Goal: Task Accomplishment & Management: Manage account settings

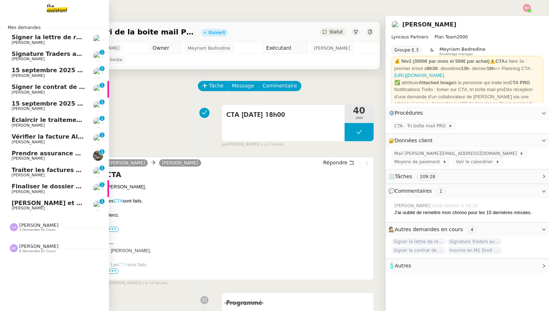
click at [24, 205] on span "[PERSON_NAME] et rembourser les polices d'assurance" at bounding box center [102, 203] width 181 height 7
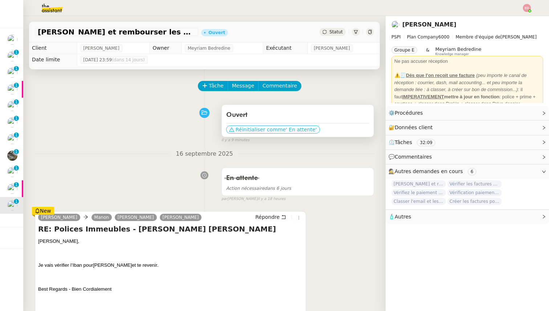
click at [258, 129] on span "Réinitialiser comme" at bounding box center [261, 129] width 50 height 7
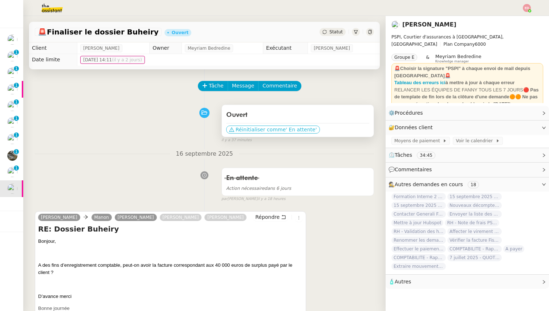
click at [277, 129] on span "Réinitialiser comme" at bounding box center [261, 129] width 50 height 7
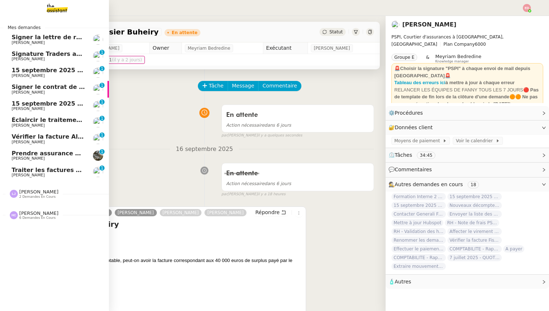
click at [20, 172] on span "Traiter les factures APF" at bounding box center [50, 170] width 77 height 7
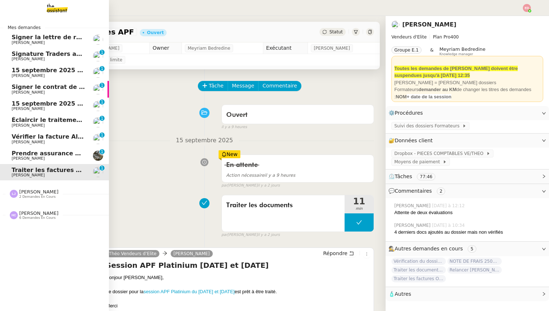
click at [28, 151] on span "Prendre assurance habitation Boissettes" at bounding box center [79, 153] width 134 height 7
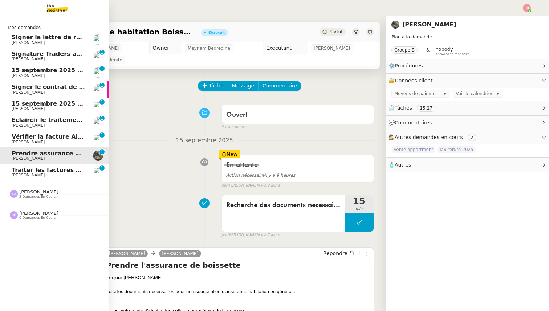
click at [32, 164] on link "Traiter les factures APF [PERSON_NAME] 0 1 2 3 4 5 6 7 8 9" at bounding box center [54, 172] width 109 height 17
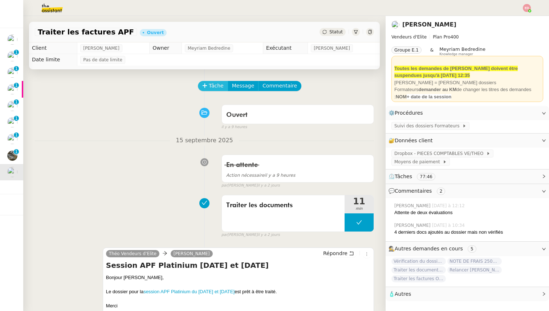
click at [211, 82] on span "Tâche" at bounding box center [216, 86] width 15 height 8
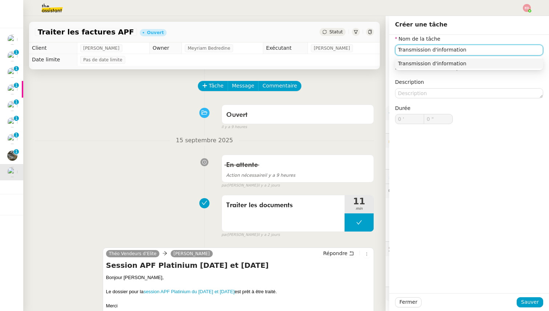
click at [406, 51] on input "Transmission d'information" at bounding box center [469, 50] width 148 height 11
type input "Transmission d'information"
click at [525, 301] on span "Sauver" at bounding box center [530, 302] width 18 height 8
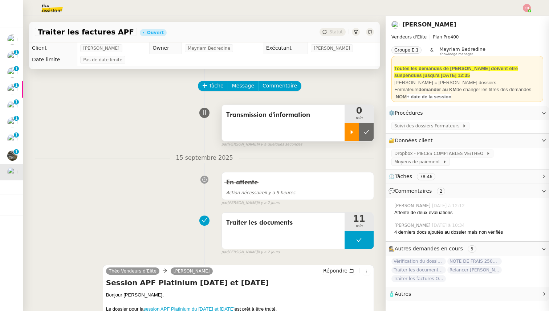
click at [350, 133] on icon at bounding box center [352, 132] width 6 height 6
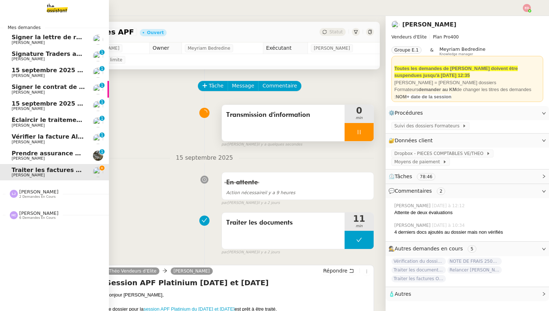
click at [18, 154] on span "Prendre assurance habitation Boissettes" at bounding box center [79, 153] width 134 height 7
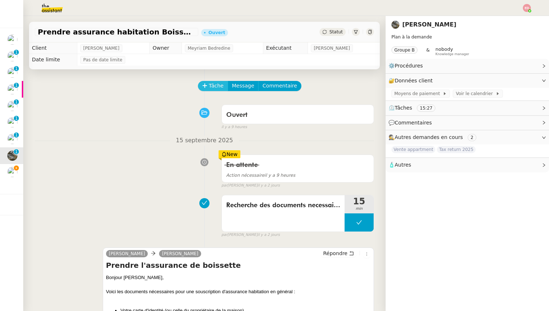
click at [208, 88] on button "Tâche" at bounding box center [213, 86] width 30 height 10
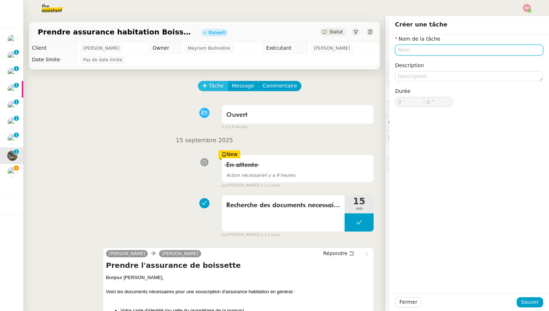
paste input "Transmission d'information"
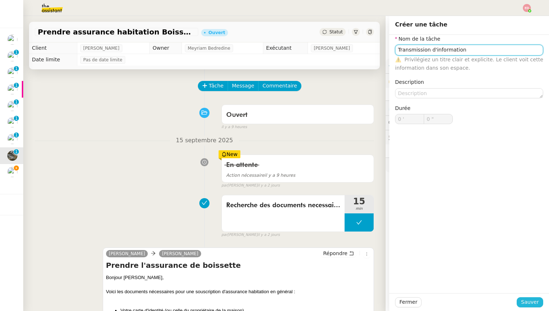
type input "Transmission d'information"
click at [533, 303] on span "Sauver" at bounding box center [530, 302] width 18 height 8
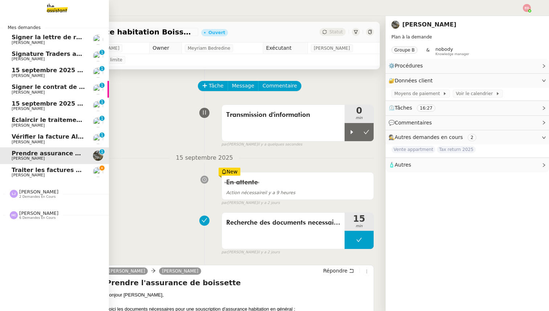
click at [14, 137] on span "Vérifier la facture Alissa Dr" at bounding box center [56, 136] width 89 height 7
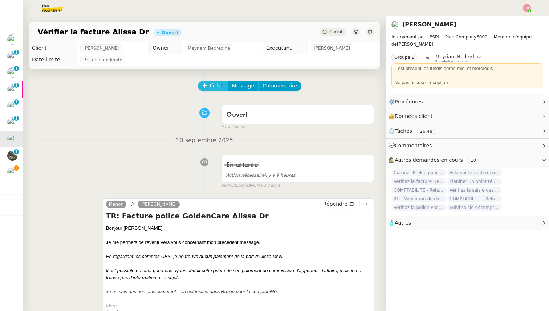
click at [210, 87] on span "Tâche" at bounding box center [216, 86] width 15 height 8
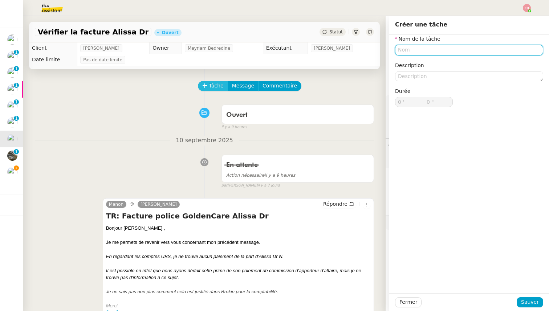
paste input "Transmission d'information"
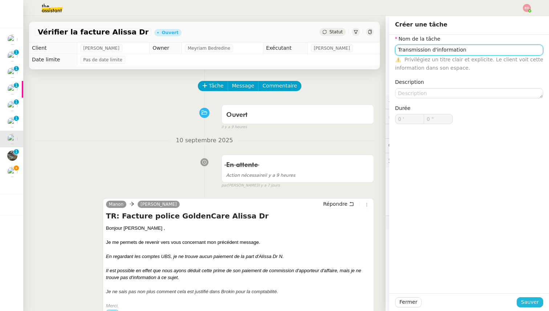
type input "Transmission d'information"
click at [532, 306] on span "Sauver" at bounding box center [530, 302] width 18 height 8
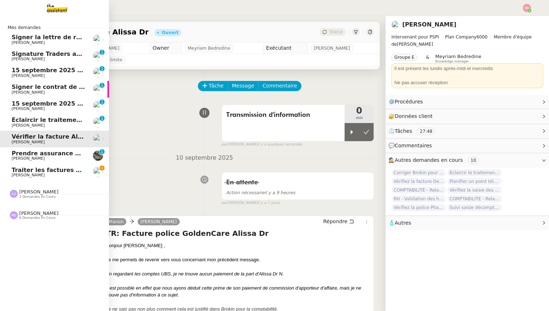
click at [34, 123] on span "[PERSON_NAME]" at bounding box center [28, 125] width 33 height 5
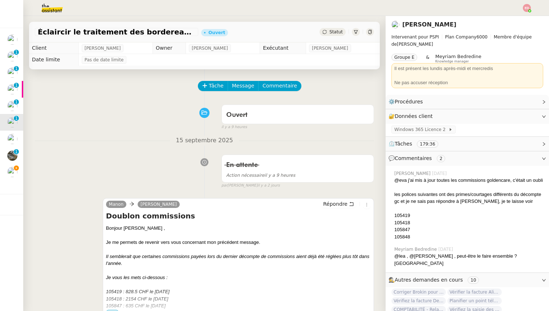
click at [330, 33] on span "Statut" at bounding box center [335, 31] width 13 height 5
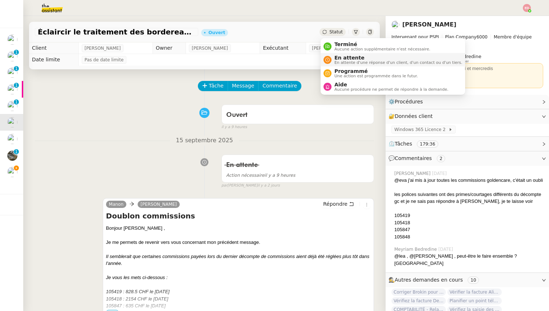
click at [331, 58] on nz-avatar at bounding box center [327, 60] width 8 height 8
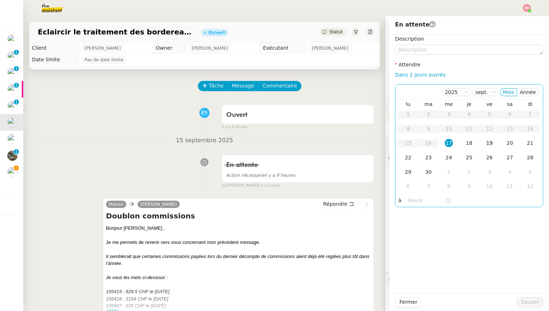
click at [484, 142] on td "19" at bounding box center [489, 143] width 20 height 15
click at [530, 305] on span "Sauver" at bounding box center [530, 302] width 18 height 8
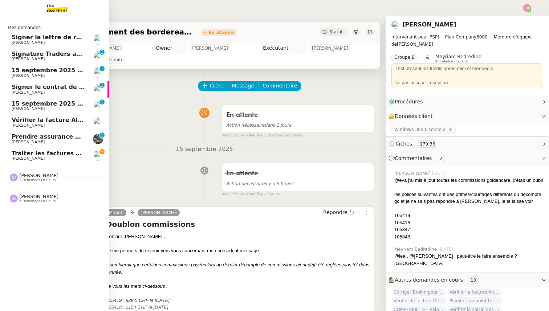
click at [20, 103] on span "15 septembre 2025 - QUOTIDIEN - OPAL - Gestion de la boîte mail OPAL" at bounding box center [128, 103] width 233 height 7
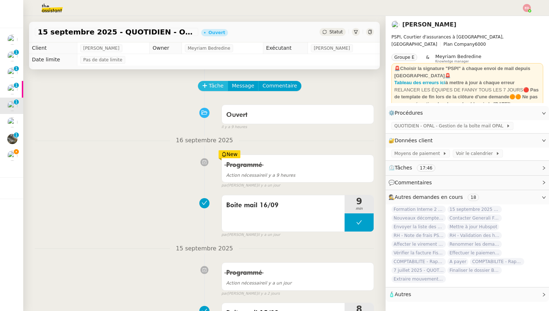
click at [206, 88] on icon at bounding box center [204, 85] width 5 height 5
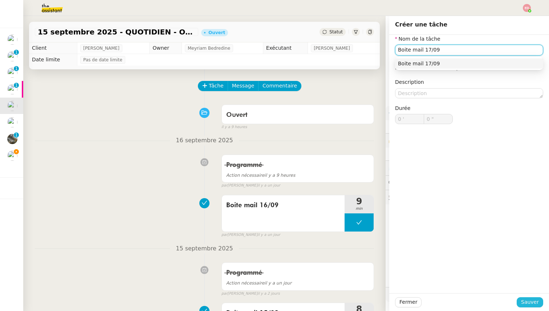
type input "Boite mail 17/09"
click at [535, 301] on span "Sauver" at bounding box center [530, 302] width 18 height 8
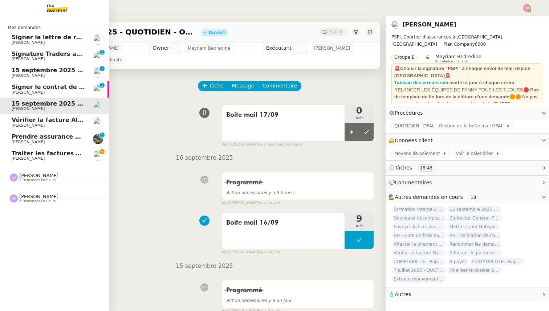
click at [17, 86] on span "Signer le contrat de la mutuelle" at bounding box center [64, 86] width 104 height 7
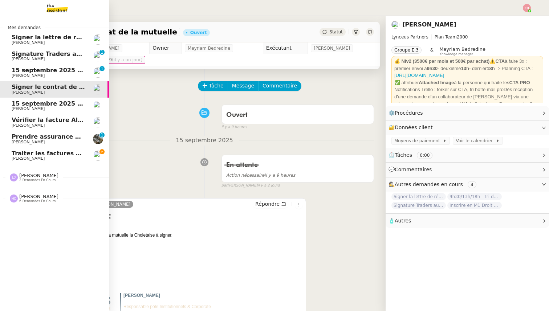
click at [17, 73] on span "15 septembre 2025 - QUOTIDIEN Gestion boite mail Accounting" at bounding box center [115, 70] width 207 height 7
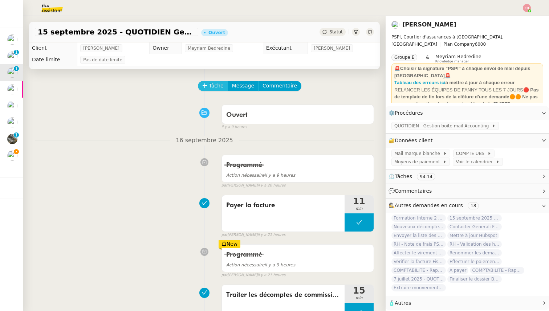
click at [220, 87] on span "Tâche" at bounding box center [216, 86] width 15 height 8
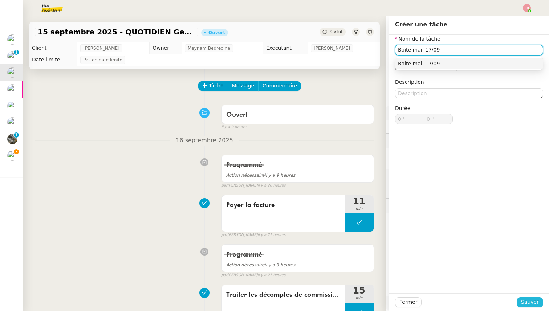
type input "Boite mail 17/09"
click at [532, 298] on span "Sauver" at bounding box center [530, 302] width 18 height 8
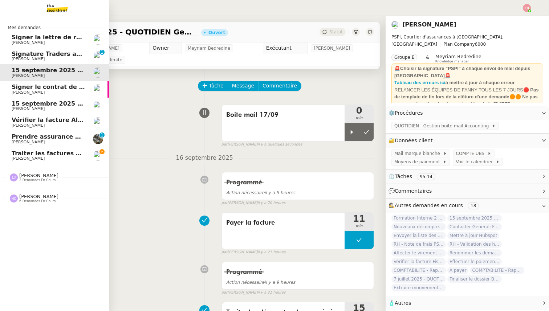
click at [16, 58] on span "[PERSON_NAME]" at bounding box center [28, 59] width 33 height 5
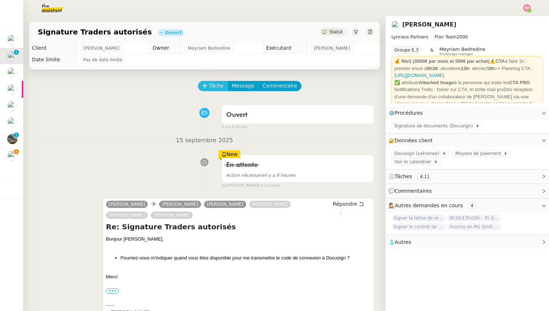
click at [207, 85] on button "Tâche" at bounding box center [213, 86] width 30 height 10
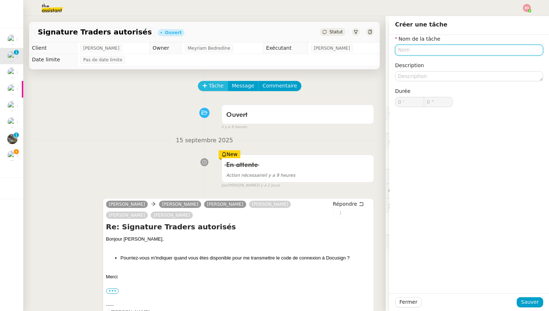
paste input "Transmission d'information"
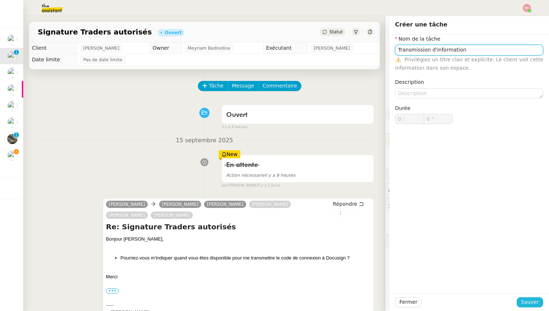
type input "Transmission d'information"
click at [525, 305] on span "Sauver" at bounding box center [530, 302] width 18 height 8
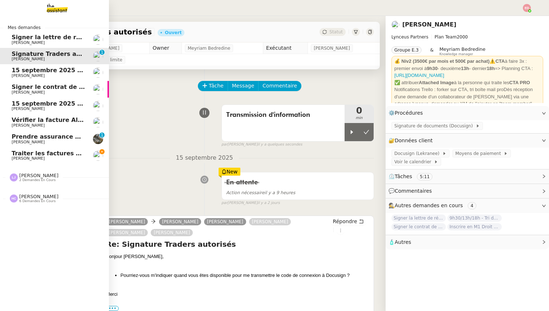
click at [20, 39] on span "Signer la lettre de rémunération" at bounding box center [65, 37] width 106 height 7
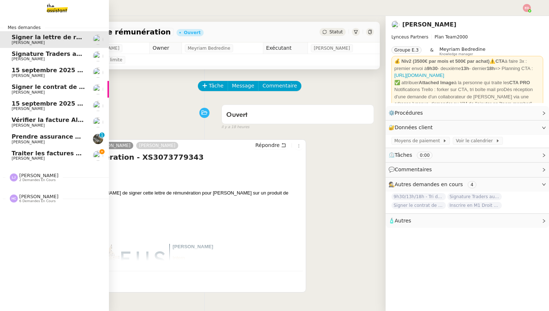
click at [37, 160] on span "[PERSON_NAME]" at bounding box center [28, 158] width 33 height 5
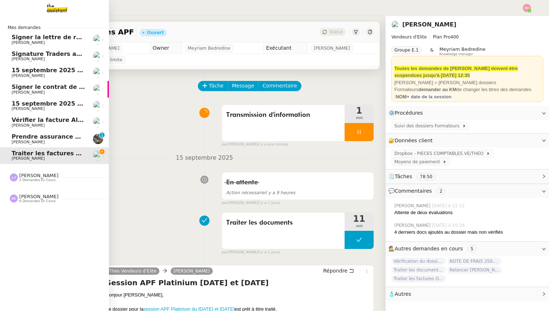
click at [35, 173] on span "[PERSON_NAME]" at bounding box center [38, 175] width 39 height 5
click at [22, 230] on span "[PERSON_NAME]" at bounding box center [38, 229] width 39 height 5
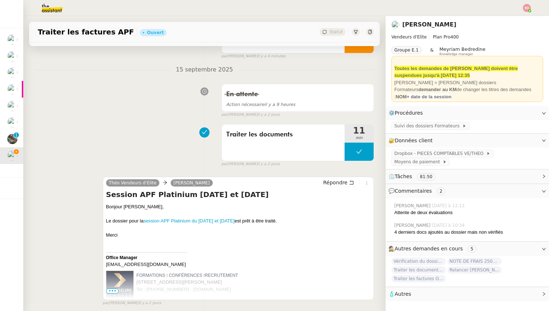
scroll to position [151, 0]
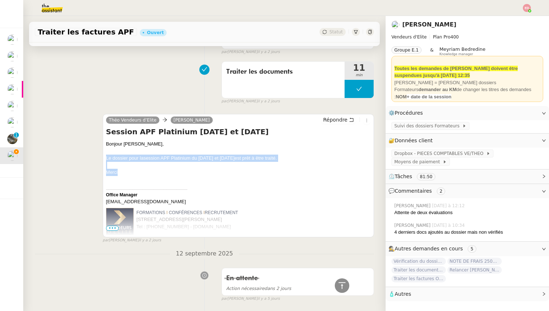
drag, startPoint x: 119, startPoint y: 171, endPoint x: 105, endPoint y: 155, distance: 21.6
click at [105, 155] on div "Théo Vendeurs d’Elite Sylvie SUCRA Répondre Session APF Platinium [DATE] et [DA…" at bounding box center [238, 175] width 271 height 123
copy div "Le dossier pour la session APF Platinium du [DATE] et [DATE] est prêt à être tr…"
click at [338, 120] on span "Répondre" at bounding box center [335, 119] width 24 height 7
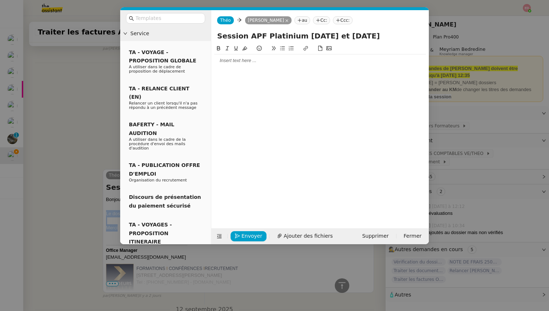
scroll to position [206, 0]
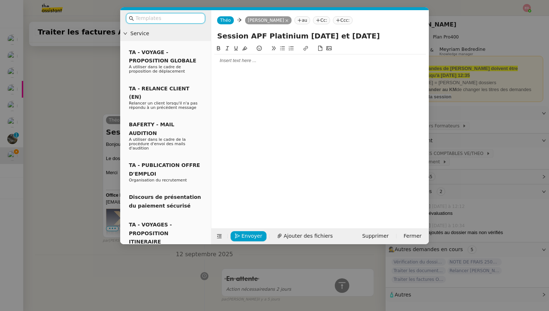
click at [177, 23] on nz-input-group at bounding box center [165, 18] width 79 height 11
click at [170, 20] on input "text" at bounding box center [167, 18] width 65 height 8
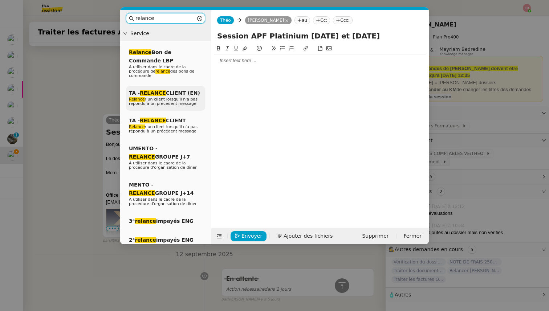
type input "relance"
click at [180, 98] on span "Relance r un client lorsqu'il n'a pas répondu à un précédent message" at bounding box center [163, 101] width 69 height 9
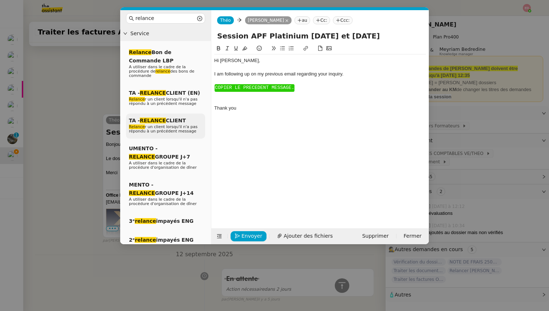
click at [172, 126] on span "Relance r un client lorsqu'il n'a pas répondu à un précédent message" at bounding box center [163, 129] width 69 height 9
click at [221, 87] on span "COPIER LE PRECEDENT MESSAGE." at bounding box center [254, 87] width 79 height 5
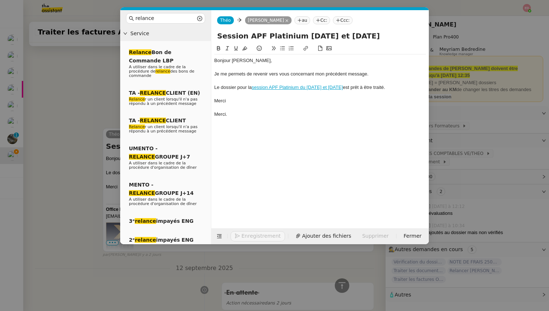
scroll to position [270, 0]
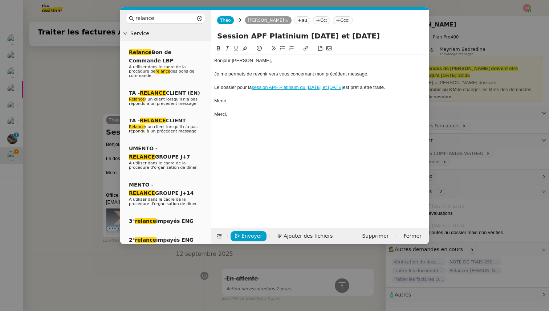
drag, startPoint x: 229, startPoint y: 119, endPoint x: 205, endPoint y: 119, distance: 24.3
click at [205, 119] on nz-layout "relance Service Relance Bon de Commande LBP A utiliser dans le cadre de la proc…" at bounding box center [274, 127] width 309 height 234
drag, startPoint x: 228, startPoint y: 114, endPoint x: 216, endPoint y: 114, distance: 11.6
click at [216, 114] on div "Merci." at bounding box center [320, 114] width 212 height 7
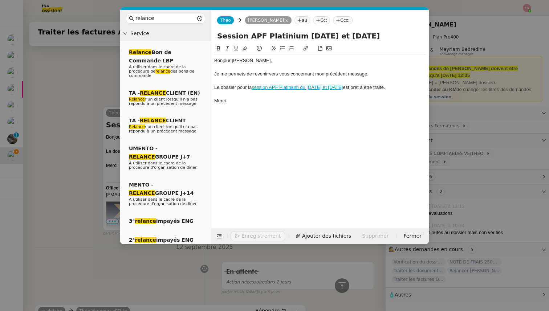
scroll to position [263, 0]
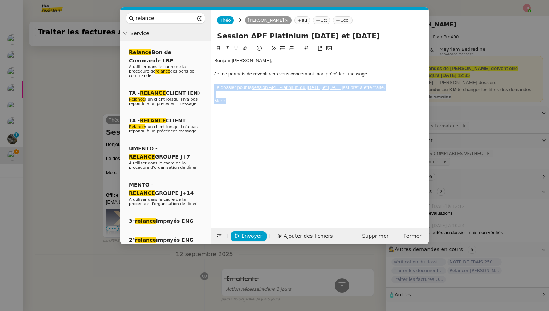
drag, startPoint x: 230, startPoint y: 100, endPoint x: 211, endPoint y: 86, distance: 24.0
click at [211, 86] on form "[PERSON_NAME] au Cc: Ccc: Session APF Platinium [DATE] et [DATE] Bonjour ﻿[PERS…" at bounding box center [320, 127] width 218 height 234
click at [225, 46] on icon at bounding box center [227, 48] width 5 height 5
click at [250, 233] on span "Envoyer" at bounding box center [251, 236] width 21 height 8
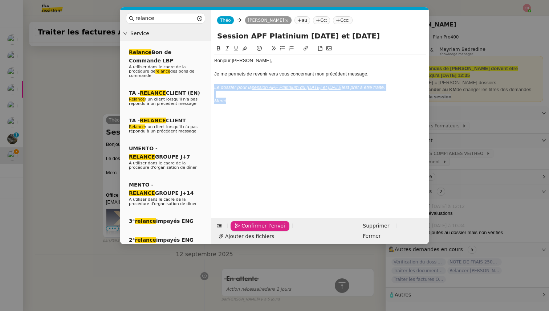
click at [250, 230] on span "Confirmer l'envoi" at bounding box center [263, 226] width 44 height 8
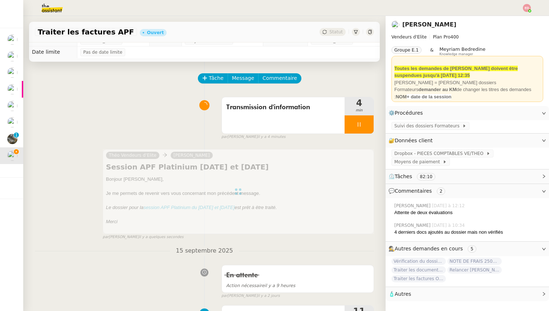
scroll to position [0, 0]
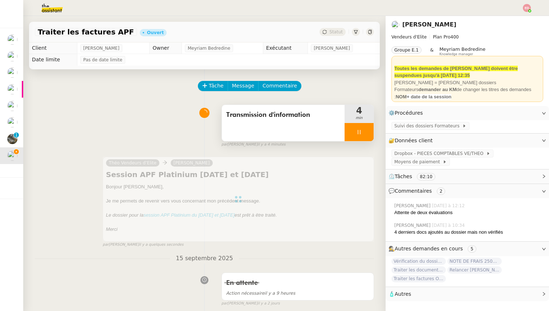
click at [367, 131] on div at bounding box center [358, 132] width 29 height 18
click at [367, 131] on icon at bounding box center [366, 132] width 6 height 6
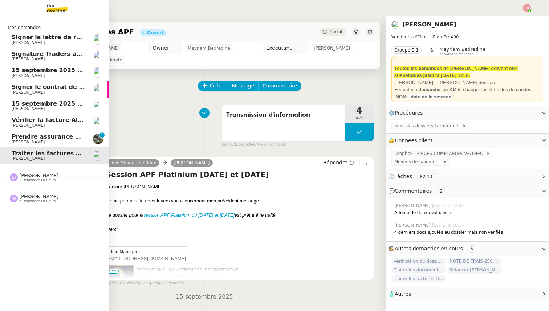
click at [15, 134] on span "Prendre assurance habitation Boissettes" at bounding box center [79, 136] width 134 height 7
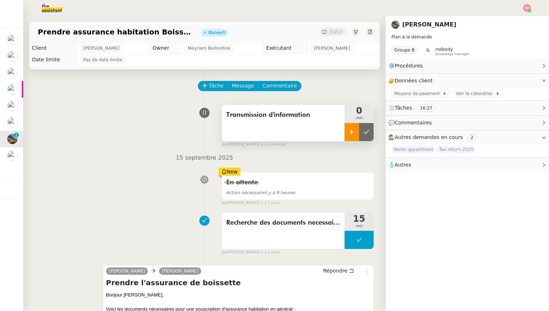
click at [354, 128] on div at bounding box center [351, 132] width 15 height 18
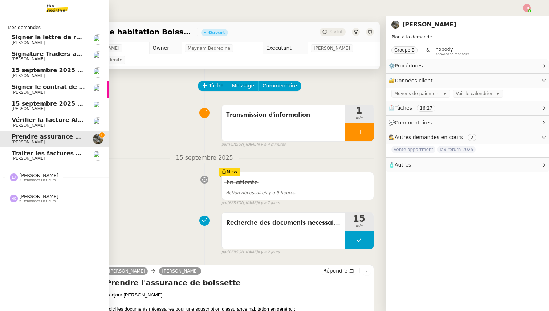
click at [38, 155] on span "Traiter les factures APF" at bounding box center [50, 153] width 77 height 7
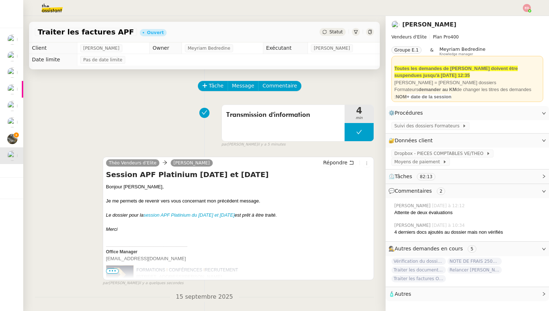
click at [329, 30] on div "Statut" at bounding box center [332, 32] width 26 height 8
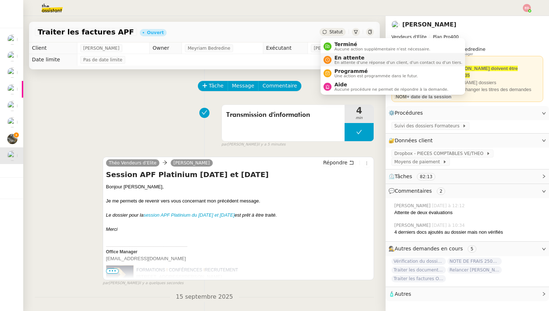
click at [344, 58] on span "En attente" at bounding box center [398, 58] width 128 height 6
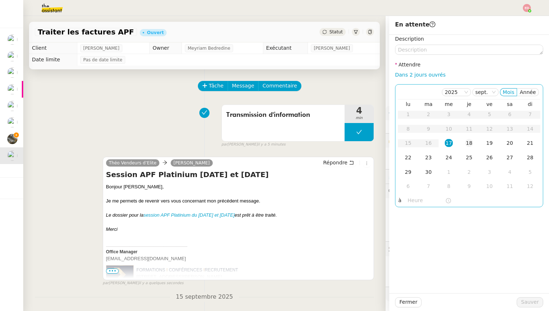
click at [472, 142] on div "18" at bounding box center [469, 143] width 8 height 8
click at [490, 144] on div "19" at bounding box center [489, 143] width 8 height 8
click at [406, 162] on div "22" at bounding box center [408, 158] width 8 height 8
click at [536, 304] on span "Sauver" at bounding box center [530, 302] width 18 height 8
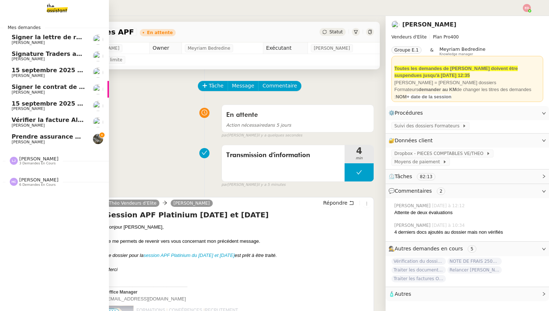
click at [15, 136] on span "Prendre assurance habitation Boissettes" at bounding box center [79, 136] width 134 height 7
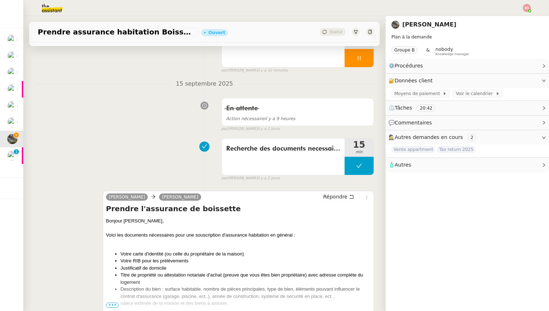
scroll to position [82, 0]
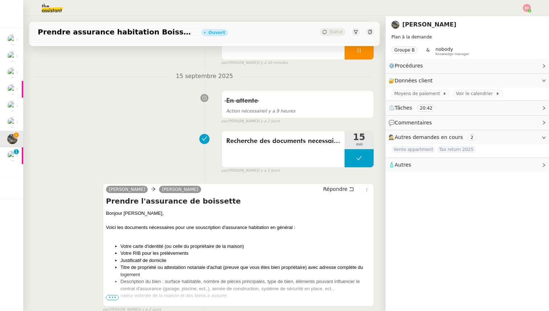
click at [110, 297] on span "•••" at bounding box center [112, 297] width 13 height 5
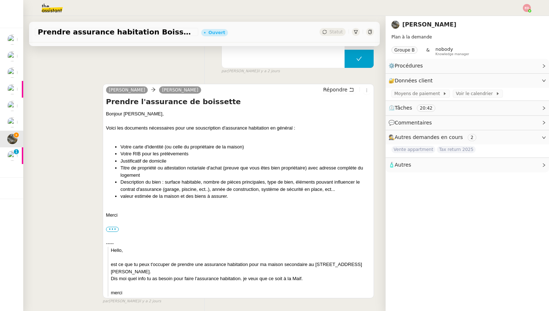
scroll to position [192, 0]
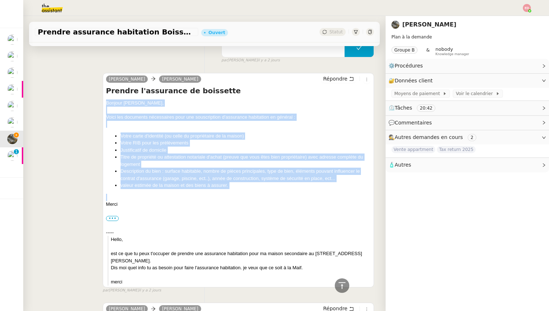
drag, startPoint x: 105, startPoint y: 101, endPoint x: 236, endPoint y: 188, distance: 158.1
click at [236, 188] on div "[PERSON_NAME] Répondre Prendre l'assurance de boissette Bonjour [PERSON_NAME], …" at bounding box center [238, 180] width 271 height 215
copy div "Bonjour [PERSON_NAME], Voici les documents nécessaires pour une souscription d'…"
click at [343, 78] on span "Répondre" at bounding box center [335, 78] width 24 height 7
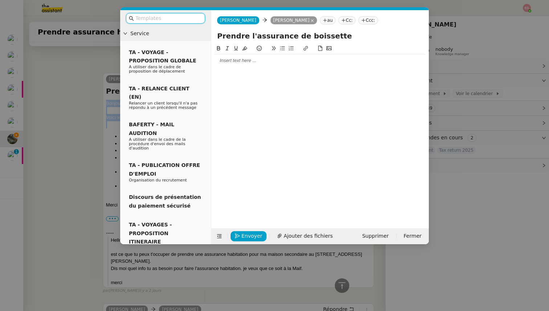
scroll to position [247, 0]
click at [179, 16] on input "text" at bounding box center [167, 18] width 65 height 8
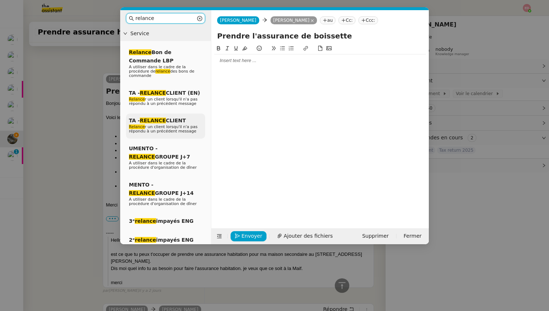
type input "relance"
click at [171, 123] on span "TA - RELANCE CLIENT" at bounding box center [157, 121] width 57 height 6
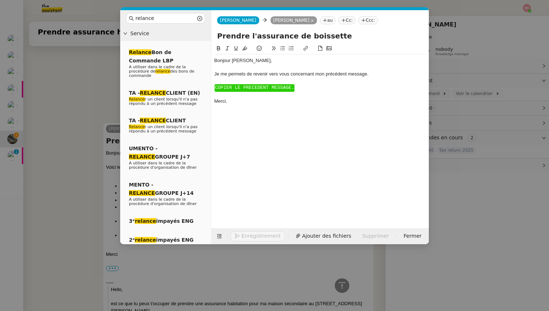
scroll to position [297, 0]
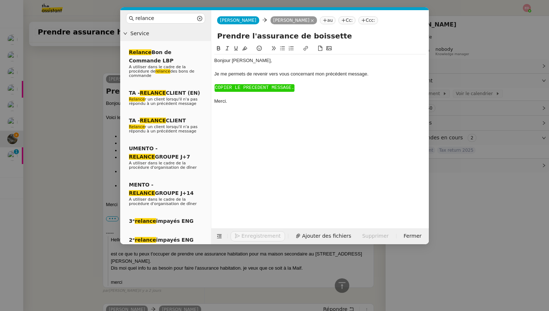
click at [223, 88] on span "COPIER LE PRECEDENT MESSAGE." at bounding box center [254, 87] width 79 height 5
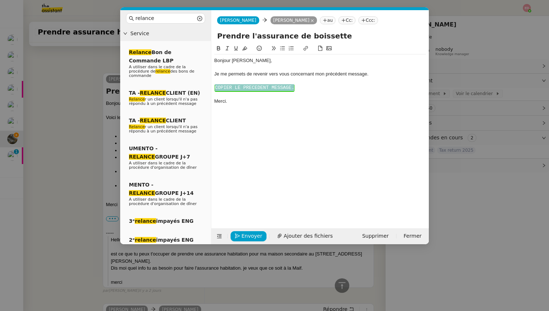
click at [223, 88] on span "COPIER LE PRECEDENT MESSAGE." at bounding box center [254, 87] width 79 height 5
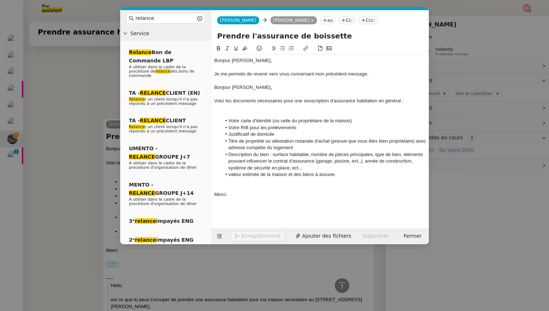
scroll to position [342, 0]
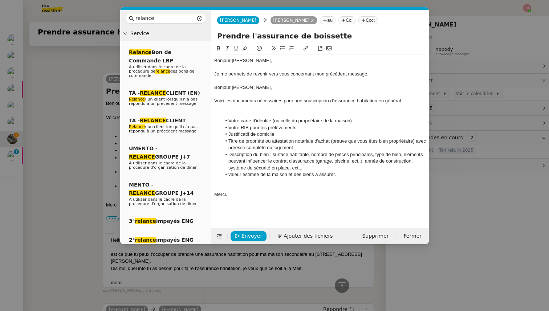
click at [232, 111] on div at bounding box center [320, 108] width 212 height 7
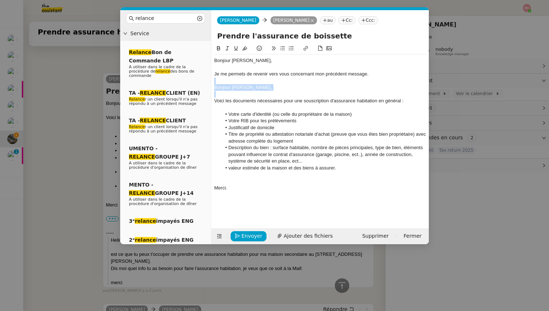
drag, startPoint x: 256, startPoint y: 91, endPoint x: 213, endPoint y: 80, distance: 44.1
click at [213, 80] on nz-spin "Bonjour ﻿[PERSON_NAME]﻿, Je me permets de revenir vers vous concernant mon préc…" at bounding box center [319, 132] width 217 height 176
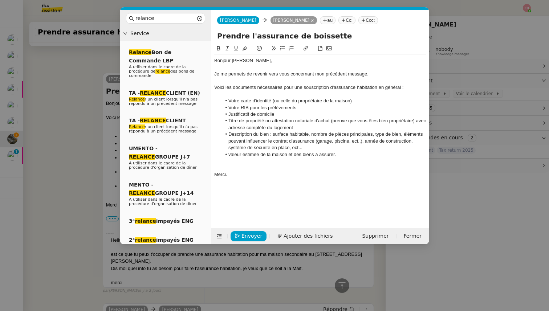
click at [228, 166] on div at bounding box center [320, 168] width 212 height 7
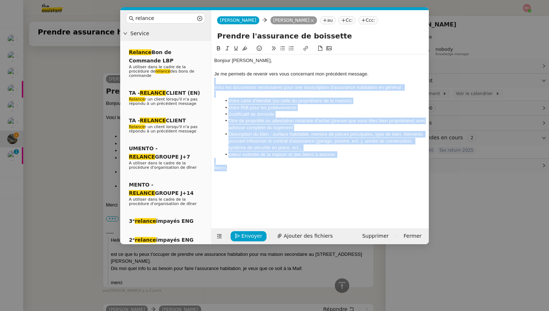
drag, startPoint x: 233, startPoint y: 168, endPoint x: 210, endPoint y: 80, distance: 90.8
click at [210, 80] on nz-layout "relance Service Relance Bon de Commande LBP A utiliser dans le cadre de la proc…" at bounding box center [274, 127] width 309 height 234
click at [228, 46] on icon at bounding box center [227, 48] width 5 height 5
click at [244, 238] on span "Envoyer" at bounding box center [251, 236] width 21 height 8
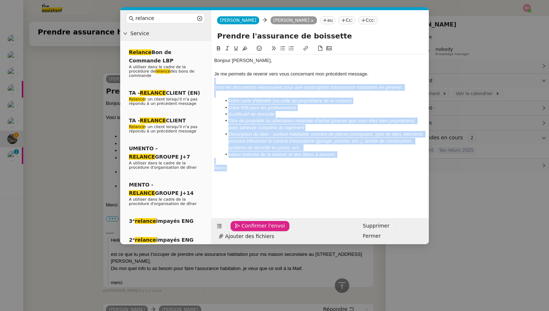
click at [244, 230] on span "Confirmer l'envoi" at bounding box center [263, 226] width 44 height 8
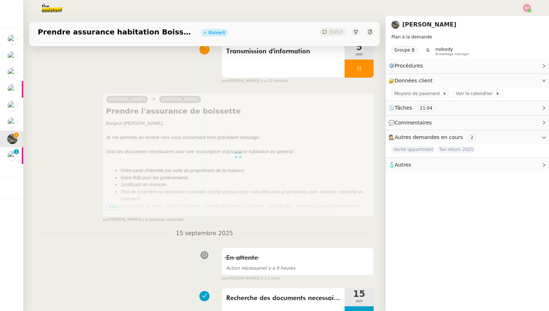
scroll to position [0, 0]
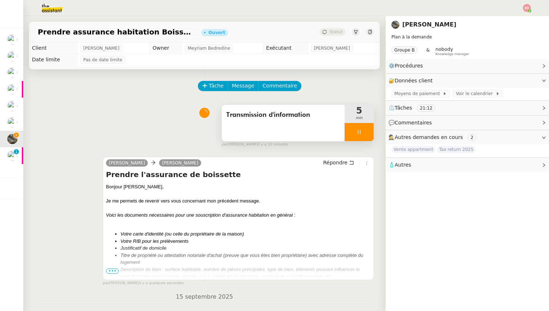
click at [367, 135] on div at bounding box center [358, 132] width 29 height 18
click at [367, 135] on button at bounding box center [366, 132] width 15 height 18
click at [334, 32] on span "Statut" at bounding box center [335, 31] width 13 height 5
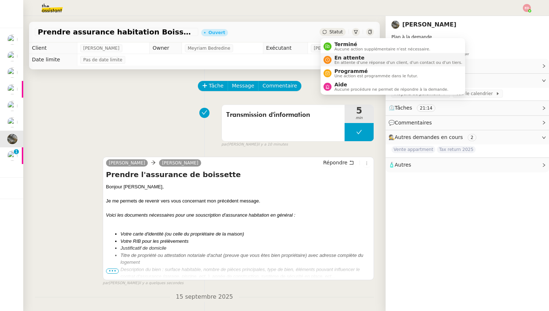
click at [338, 57] on span "En attente" at bounding box center [398, 58] width 128 height 6
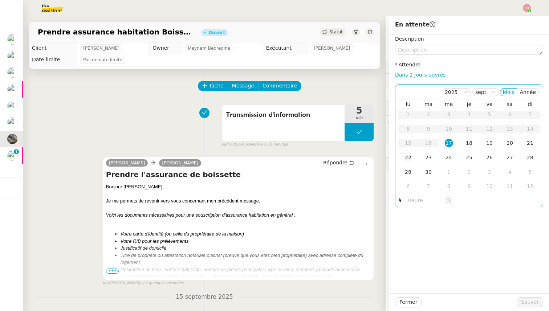
click at [407, 155] on div "22" at bounding box center [408, 158] width 8 height 8
click at [527, 298] on span "Sauver" at bounding box center [530, 302] width 18 height 8
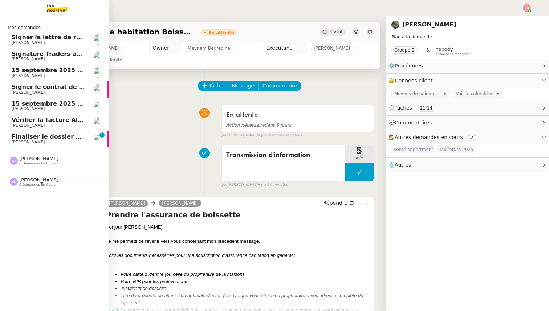
click at [19, 140] on span "[PERSON_NAME]" at bounding box center [28, 142] width 33 height 5
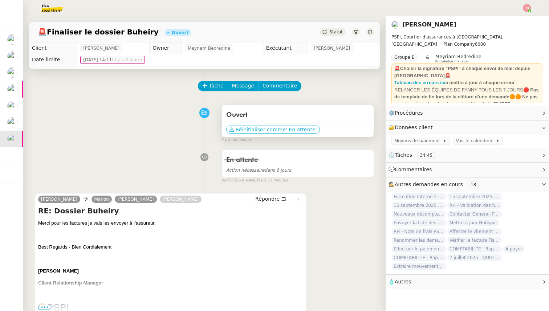
click at [287, 128] on span "' En attente'" at bounding box center [301, 129] width 31 height 7
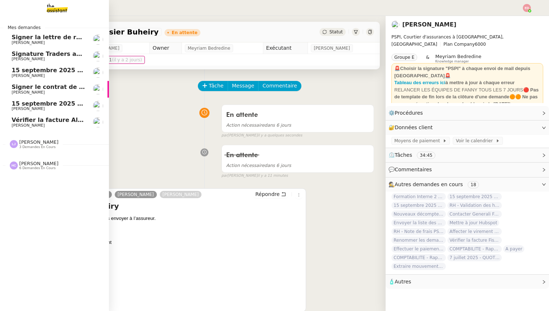
click at [16, 122] on span "Vérifier la facture Alissa Dr" at bounding box center [56, 120] width 89 height 7
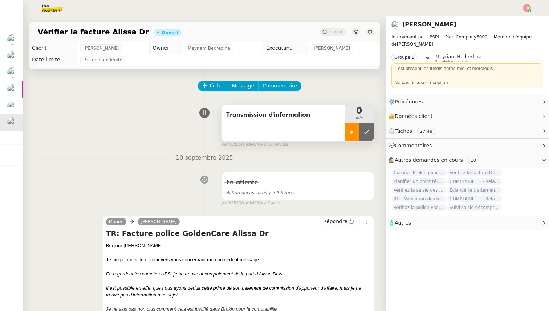
click at [354, 131] on icon at bounding box center [352, 132] width 6 height 6
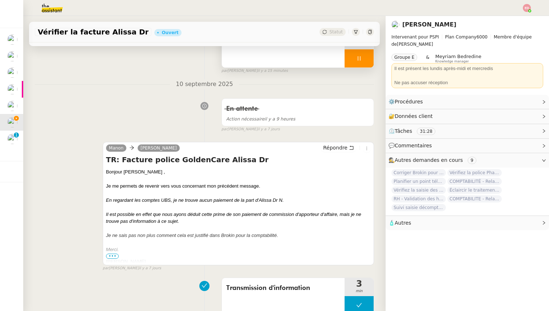
scroll to position [78, 0]
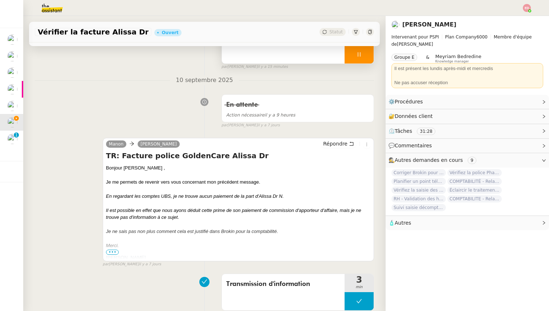
click at [113, 252] on span "•••" at bounding box center [112, 252] width 13 height 5
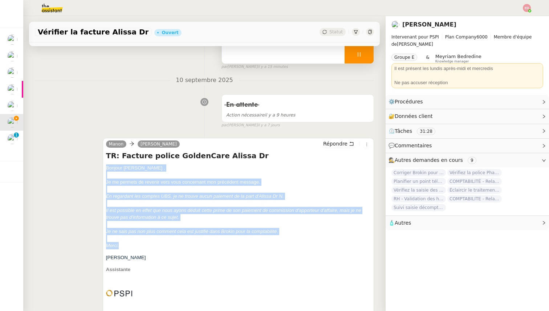
drag, startPoint x: 120, startPoint y: 247, endPoint x: 106, endPoint y: 166, distance: 82.5
copy div "Bonjour ﻿[PERSON_NAME], Je me permets de revenir vers vous concernant mon précé…"
click at [344, 144] on span "Répondre" at bounding box center [335, 143] width 24 height 7
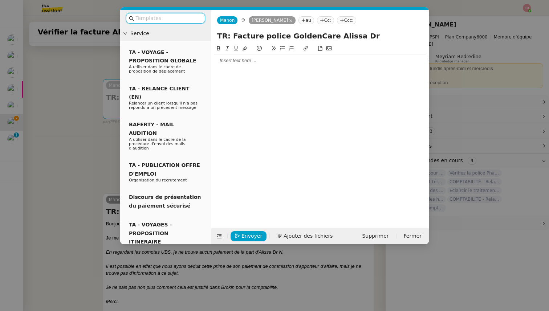
click at [237, 61] on div at bounding box center [320, 60] width 212 height 7
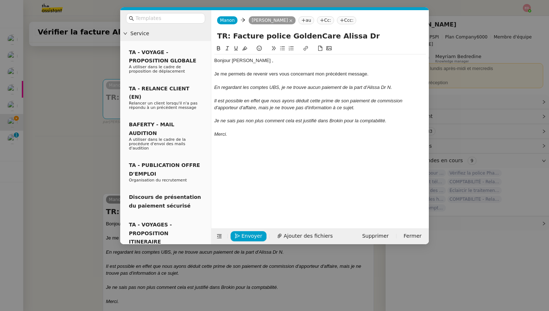
scroll to position [0, 0]
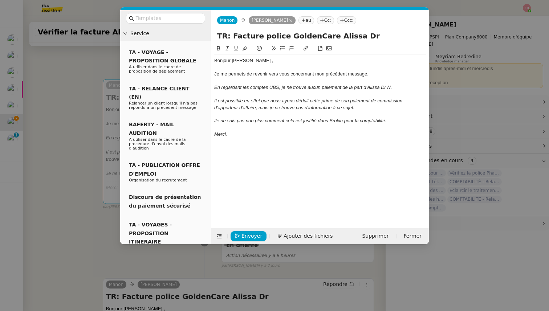
click at [371, 74] on div "Je me permets de revenir vers vous concernant mon précédent message." at bounding box center [320, 74] width 212 height 7
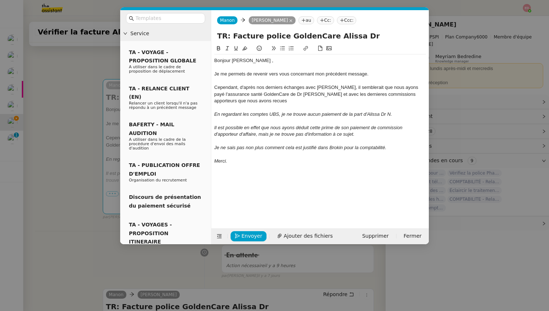
click at [311, 94] on div "Cependant, d'après nos derniers échanges avec [PERSON_NAME], il semblerait que …" at bounding box center [320, 94] width 212 height 20
click at [369, 101] on div "Ainsi, avec les dernieres commissions apporteurs que nous avons recues" at bounding box center [320, 101] width 212 height 7
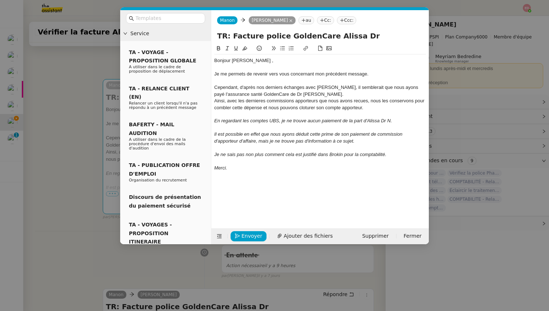
click at [305, 106] on div "Ainsi, avec les dernieres commissions apporteurs que nous avons recues, nous le…" at bounding box center [320, 104] width 212 height 13
click at [0, 0] on lt-span "clôturer" at bounding box center [0, 0] width 0 height 0
click at [257, 102] on div "Ainsi, avec les dernieres commissions apporteurs que nous avons recues, nous le…" at bounding box center [320, 104] width 212 height 13
click at [0, 0] on lt-span "dernières" at bounding box center [0, 0] width 0 height 0
click at [360, 100] on div "Ainsi, avec les dernières commissions apporteurs que nous avons recues, nous le…" at bounding box center [320, 104] width 212 height 13
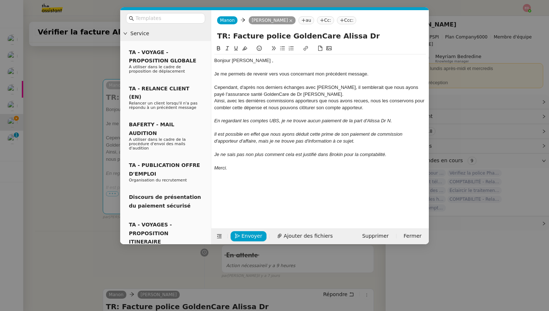
click at [0, 0] on lt-span "reçues" at bounding box center [0, 0] width 0 height 0
click at [363, 103] on div "Ainsi, avec les dernières commissions apporteurs que nous avons reçues, nous le…" at bounding box center [320, 104] width 212 height 13
click at [0, 0] on lt-span "reçu s" at bounding box center [0, 0] width 0 height 0
click at [366, 112] on div at bounding box center [320, 114] width 212 height 7
click at [367, 108] on div "Ainsi, avec les dernières commissions apporteurs que nous avons reçus, nous les…" at bounding box center [320, 104] width 212 height 13
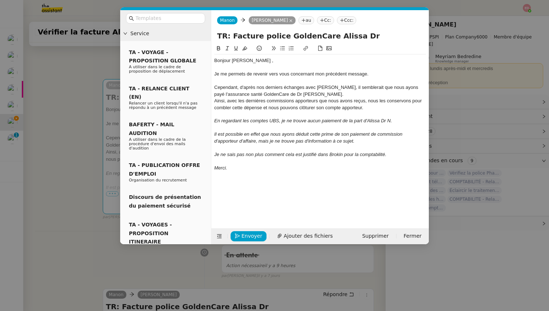
click at [268, 107] on div "Ainsi, avec les dernières commissions apporteurs que nous avons reçus, nous les…" at bounding box center [320, 104] width 212 height 13
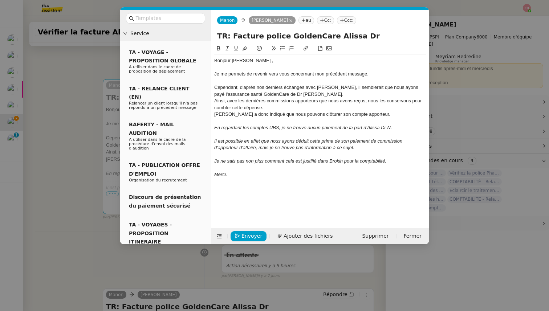
click at [265, 108] on div "Ainsi, avec les dernières commissions apporteurs que nous avons reçus, nous les…" at bounding box center [320, 104] width 212 height 13
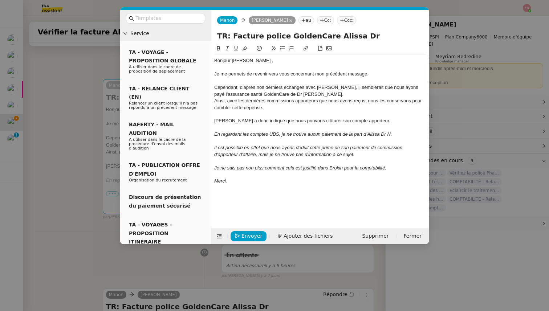
click at [316, 94] on div "Cependant, d'après nos derniers échanges avec [PERSON_NAME], il semblerait que …" at bounding box center [320, 90] width 212 height 13
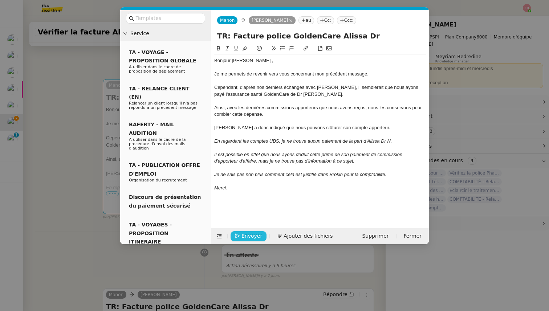
click at [237, 235] on icon "button" at bounding box center [237, 235] width 5 height 5
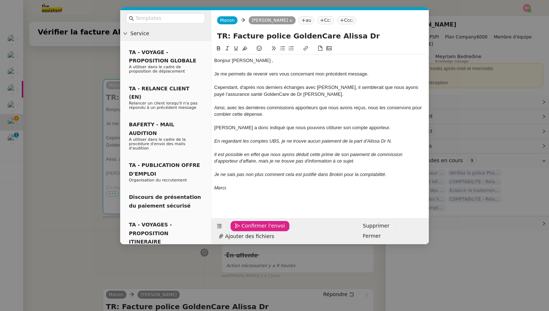
click at [237, 228] on icon "button" at bounding box center [237, 225] width 5 height 5
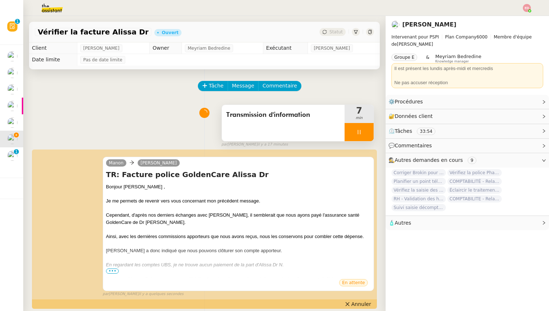
click at [367, 128] on div at bounding box center [358, 132] width 29 height 18
click at [374, 128] on button at bounding box center [374, 132] width 0 height 18
click at [339, 32] on span "Statut" at bounding box center [335, 31] width 13 height 5
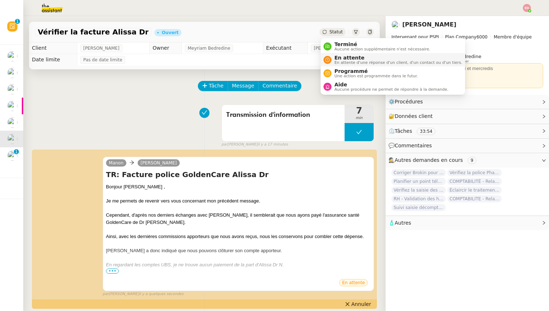
click at [345, 58] on span "En attente" at bounding box center [398, 58] width 128 height 6
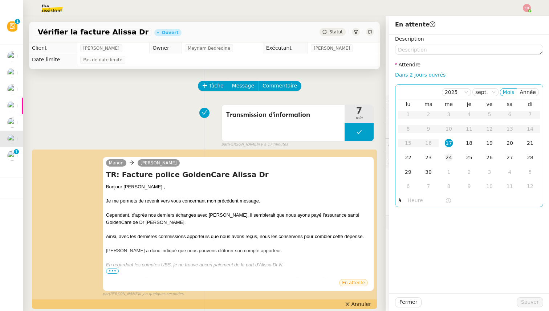
click at [452, 156] on div "24" at bounding box center [449, 158] width 8 height 8
click at [525, 298] on span "Sauver" at bounding box center [530, 302] width 18 height 8
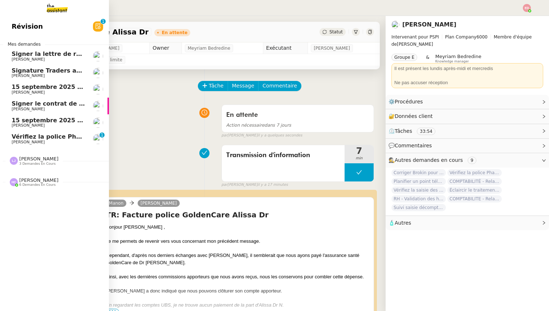
click at [16, 134] on span "Vérifiez la police Pharaon Deema" at bounding box center [66, 136] width 108 height 7
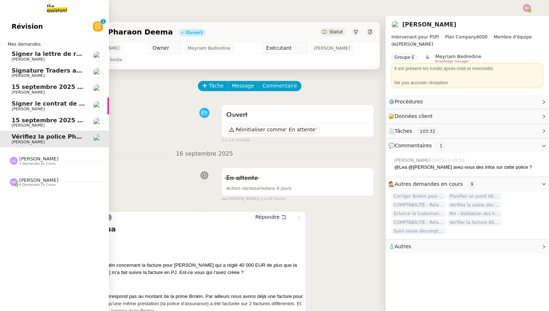
click at [16, 124] on span "[PERSON_NAME]" at bounding box center [28, 125] width 33 height 5
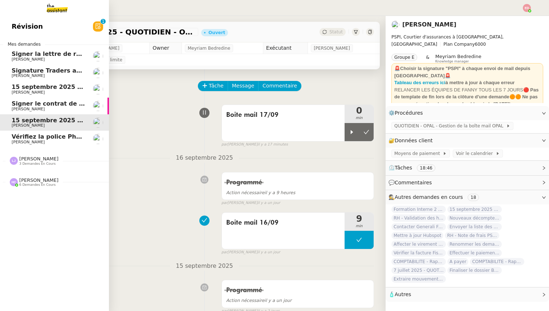
click at [32, 103] on span "Signer le contrat de la mutuelle" at bounding box center [64, 103] width 104 height 7
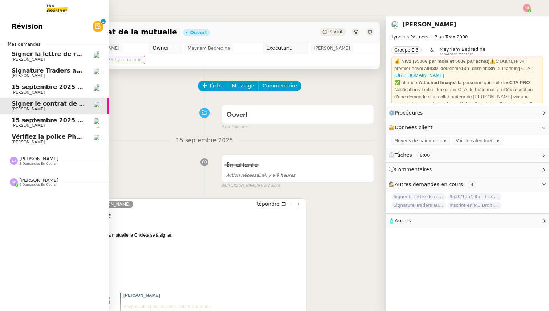
click at [35, 80] on link "Signature Traders autorisés [PERSON_NAME]" at bounding box center [54, 73] width 109 height 17
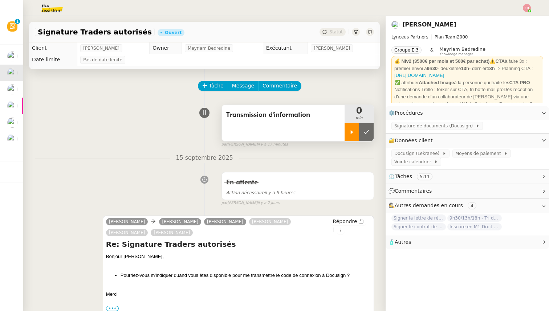
click at [346, 131] on div at bounding box center [351, 132] width 15 height 18
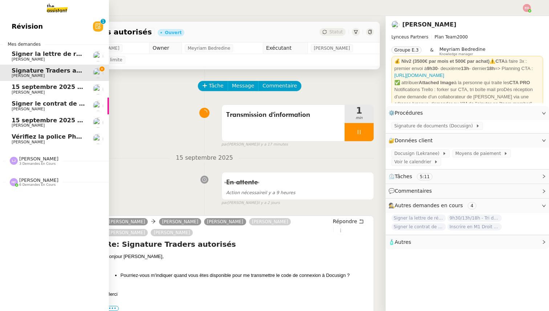
click at [16, 138] on span "Vérifiez la police Pharaon Deema" at bounding box center [66, 136] width 108 height 7
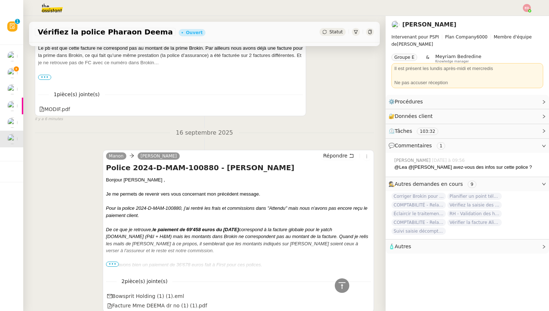
scroll to position [261, 0]
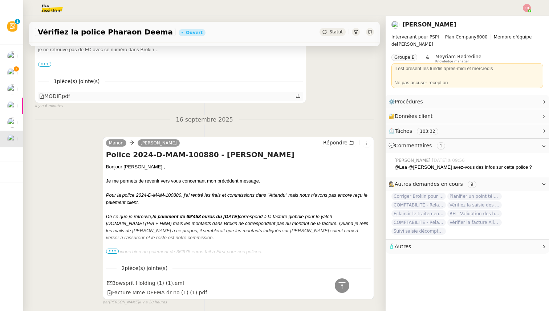
click at [53, 95] on div "MODIF.pdf" at bounding box center [54, 96] width 31 height 8
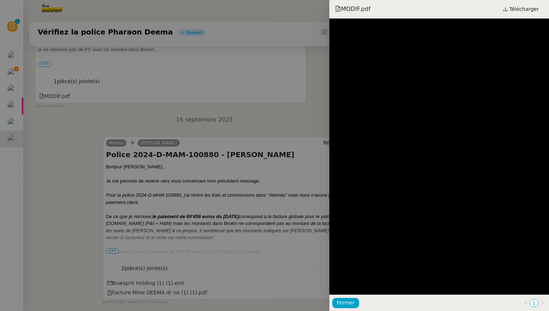
click at [146, 119] on div at bounding box center [274, 155] width 549 height 311
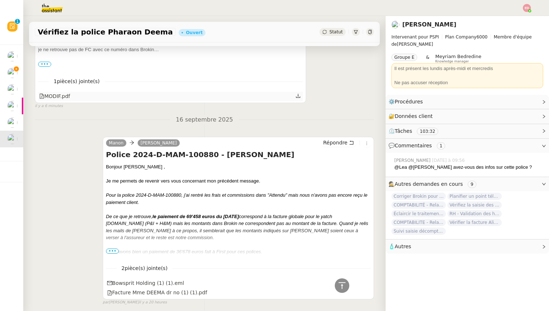
click at [297, 94] on icon at bounding box center [297, 95] width 5 height 5
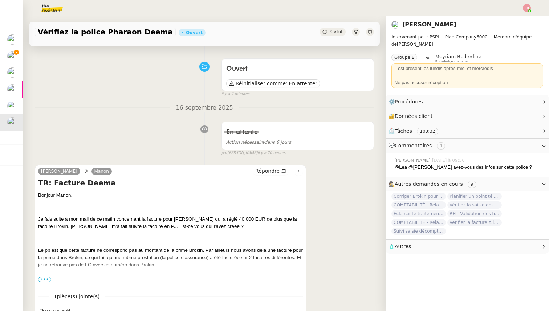
scroll to position [0, 0]
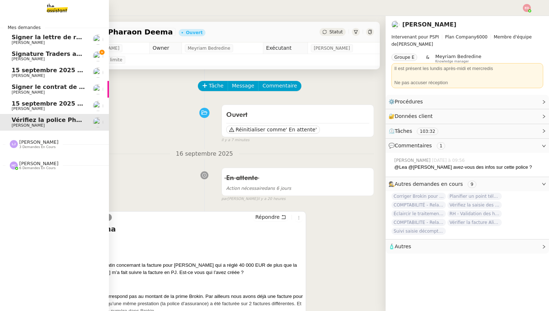
click at [23, 107] on span "[PERSON_NAME]" at bounding box center [28, 108] width 33 height 5
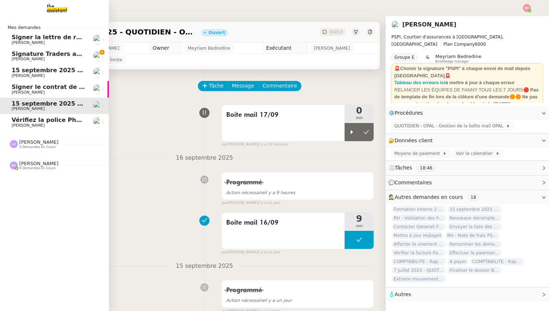
click at [31, 90] on span "[PERSON_NAME]" at bounding box center [28, 92] width 33 height 5
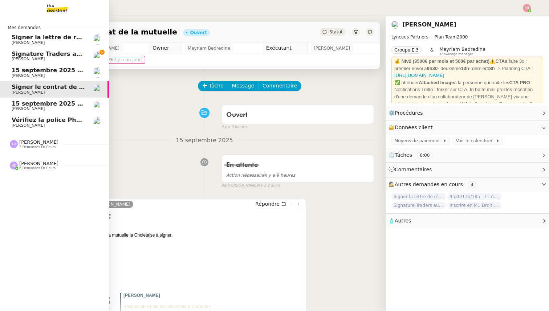
click at [34, 68] on span "15 septembre 2025 - QUOTIDIEN Gestion boite mail Accounting" at bounding box center [115, 70] width 207 height 7
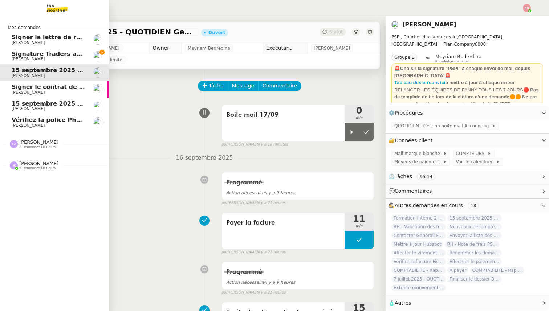
click at [34, 58] on span "[PERSON_NAME]" at bounding box center [28, 59] width 33 height 5
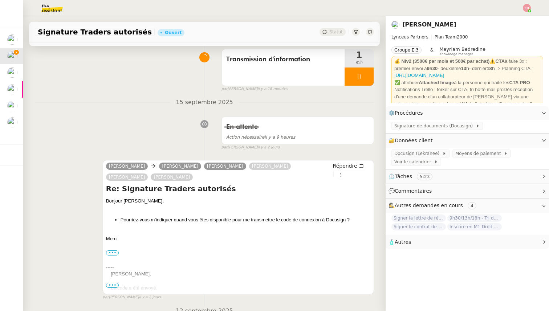
scroll to position [60, 0]
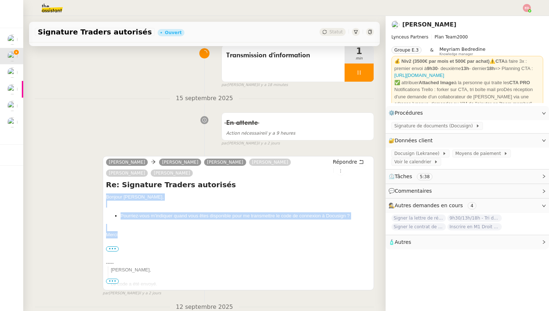
drag, startPoint x: 120, startPoint y: 234, endPoint x: 102, endPoint y: 192, distance: 46.0
click at [102, 192] on div "[PERSON_NAME] [PERSON_NAME] [PERSON_NAME] [PERSON_NAME] [PERSON_NAME] [PERSON_N…" at bounding box center [204, 223] width 339 height 147
copy div "Bonjour [PERSON_NAME], Pourriez-vous m'indiquer quand vous êtes disponible pour…"
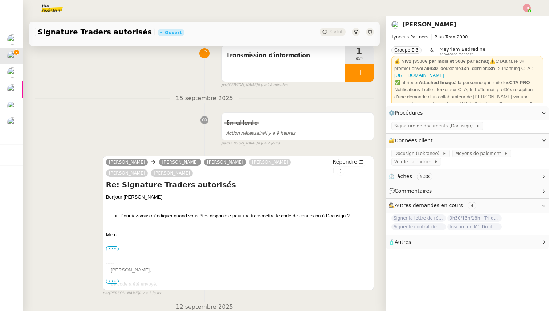
click at [120, 215] on ul "Pourriez-vous m'indiquer quand vous êtes disponible pour me transmettre le code…" at bounding box center [238, 215] width 265 height 7
click at [125, 215] on li "Pourriez-vous m'indiquer quand vous êtes disponible pour me transmettre le code…" at bounding box center [246, 215] width 250 height 7
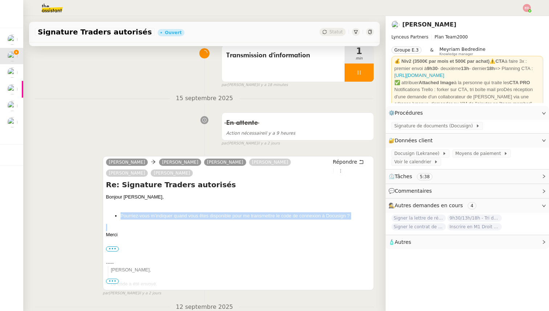
click at [125, 215] on li "Pourriez-vous m'indiquer quand vous êtes disponible pour me transmettre le code…" at bounding box center [246, 215] width 250 height 7
click at [342, 159] on span "Répondre" at bounding box center [345, 161] width 24 height 7
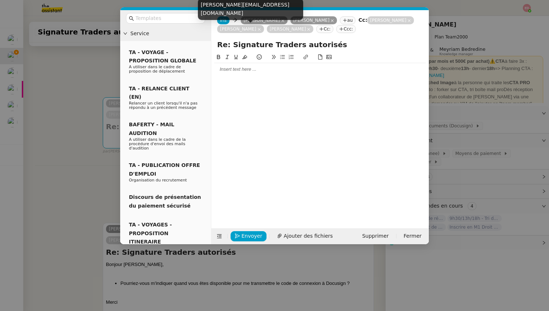
click at [408, 22] on icon at bounding box center [409, 20] width 3 height 3
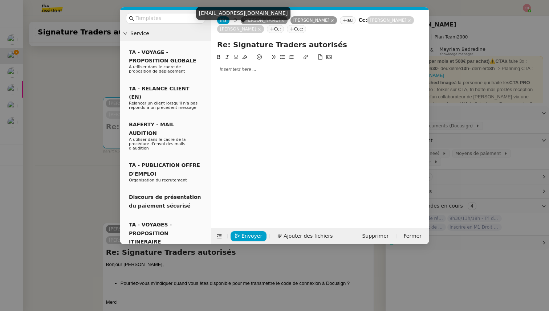
click at [408, 22] on icon at bounding box center [409, 20] width 3 height 3
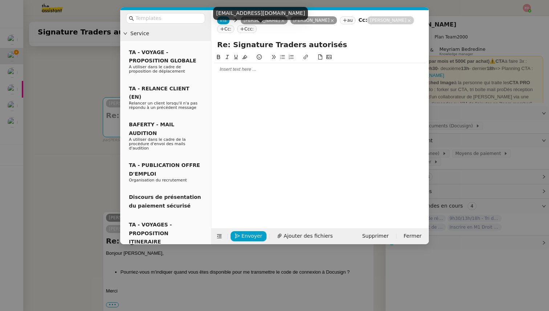
click at [408, 22] on icon at bounding box center [409, 20] width 3 height 3
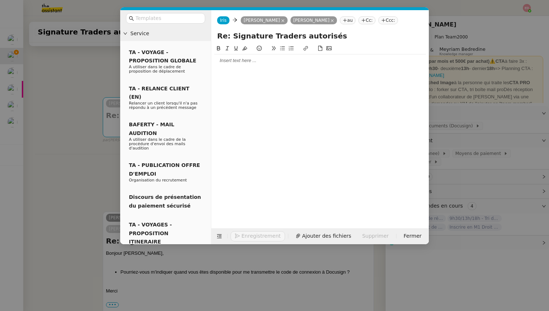
click at [239, 60] on div at bounding box center [320, 60] width 212 height 7
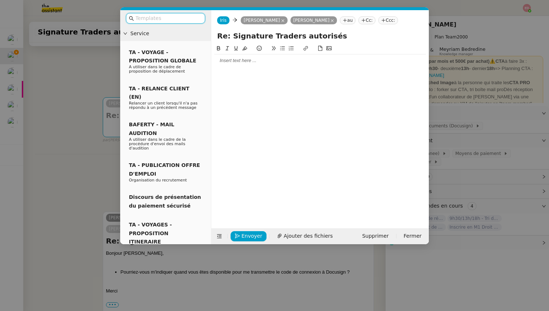
click at [183, 20] on input "text" at bounding box center [167, 18] width 65 height 8
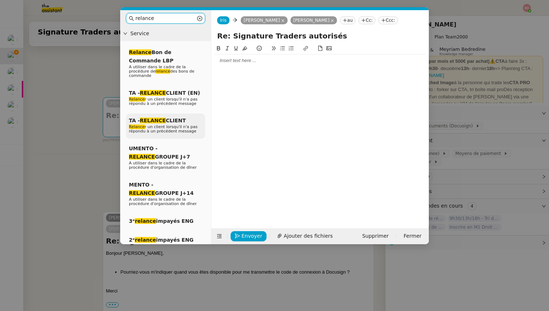
type input "relance"
click at [178, 119] on span "TA - RELANCE CLIENT" at bounding box center [157, 121] width 57 height 6
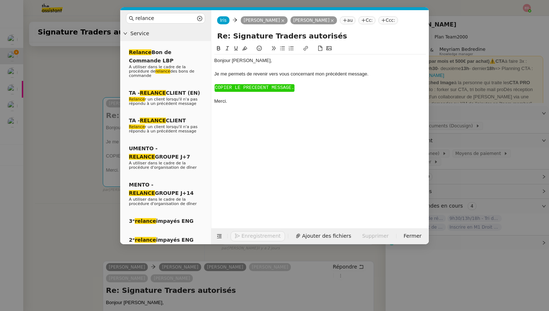
click at [227, 86] on span "COPIER LE PRECEDENT MESSAGE." at bounding box center [254, 87] width 79 height 5
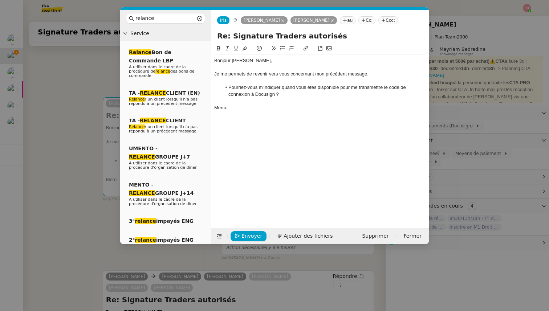
click at [53, 139] on nz-modal-container "relance Service Relance Bon de Commande LBP A utiliser dans le cadre de la proc…" at bounding box center [274, 155] width 549 height 311
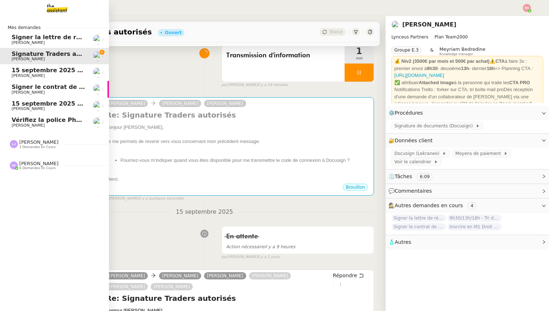
click at [16, 122] on span "Vérifiez la police Pharaon Deema" at bounding box center [66, 120] width 108 height 7
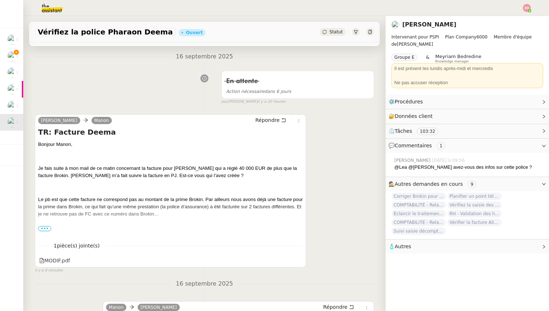
scroll to position [93, 0]
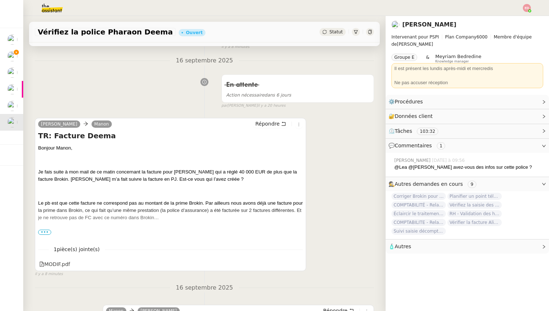
click at [43, 232] on span "•••" at bounding box center [44, 232] width 13 height 5
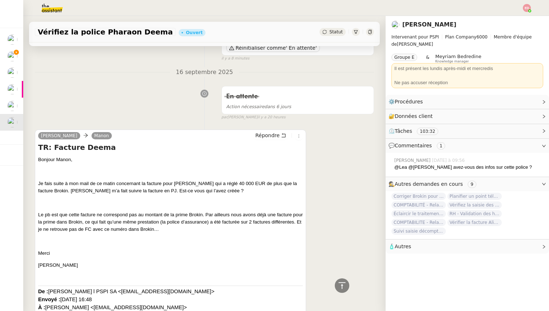
scroll to position [0, 0]
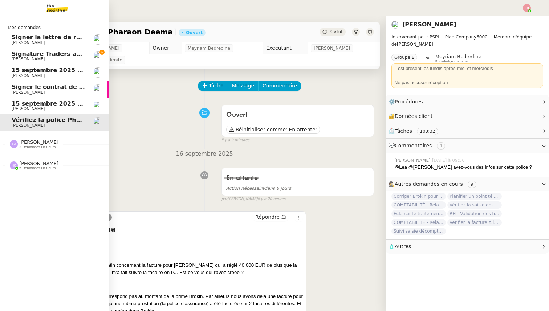
click at [41, 145] on span "3 demandes en cours" at bounding box center [37, 147] width 36 height 4
click at [37, 212] on span "[PERSON_NAME]" at bounding box center [38, 213] width 39 height 5
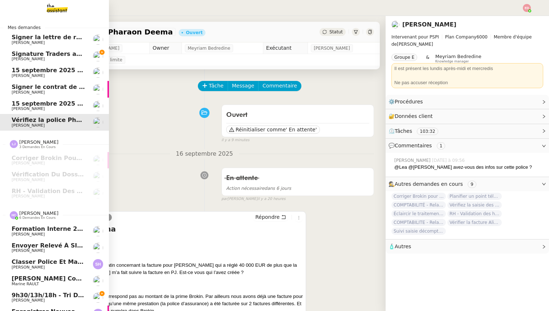
scroll to position [11, 0]
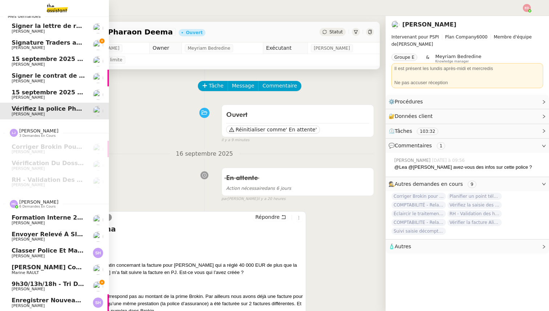
click at [42, 284] on span "9h30/13h/18h - Tri de la boite mail PRO - 12 septembre 2025" at bounding box center [112, 284] width 201 height 7
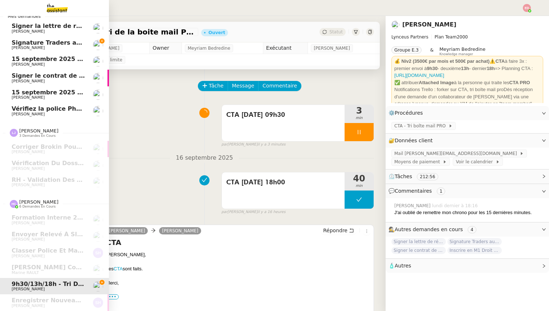
click at [15, 42] on span "Signature Traders autorisés" at bounding box center [57, 42] width 91 height 7
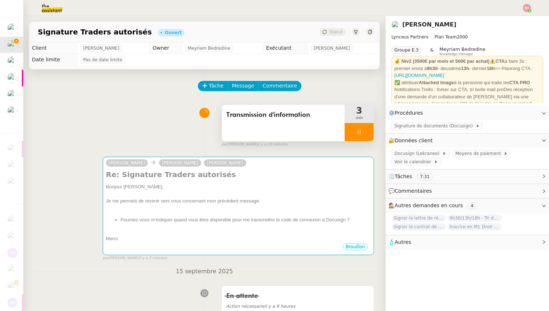
click at [367, 135] on div at bounding box center [358, 132] width 29 height 18
click at [367, 135] on icon at bounding box center [366, 132] width 6 height 6
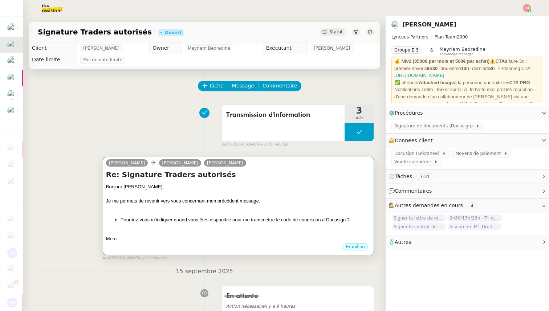
click at [301, 189] on div "Bonjour ﻿[PERSON_NAME]," at bounding box center [238, 186] width 265 height 7
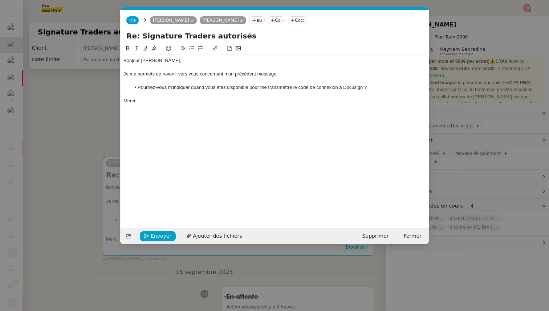
scroll to position [0, 15]
click at [156, 236] on span "Envoyer" at bounding box center [161, 236] width 21 height 8
click at [156, 236] on span "Confirmer l'envoi" at bounding box center [173, 236] width 44 height 8
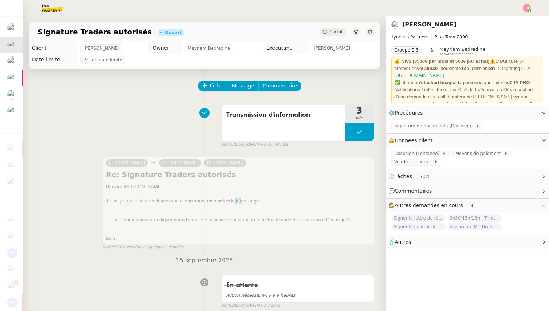
click at [335, 33] on span "Statut" at bounding box center [335, 31] width 13 height 5
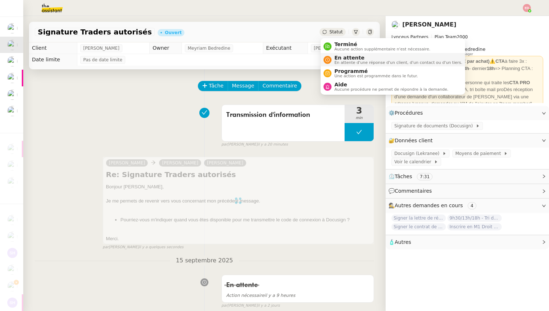
click at [338, 60] on span "En attente" at bounding box center [398, 58] width 128 height 6
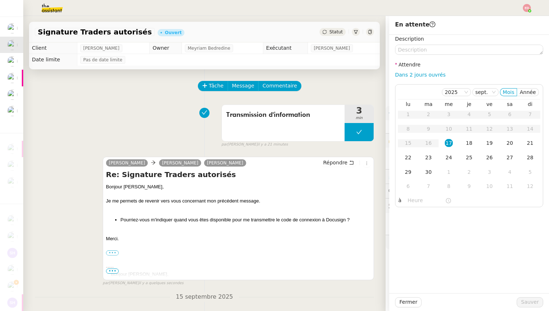
click at [339, 33] on span "Statut" at bounding box center [335, 31] width 13 height 5
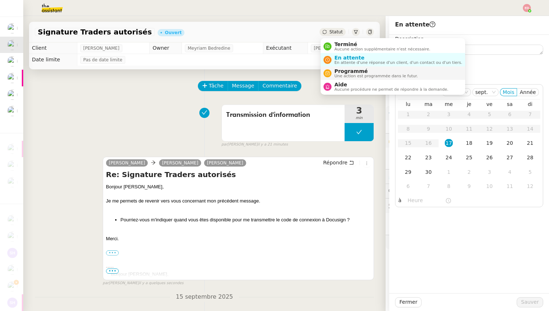
click at [345, 70] on span "Programmé" at bounding box center [375, 71] width 83 height 6
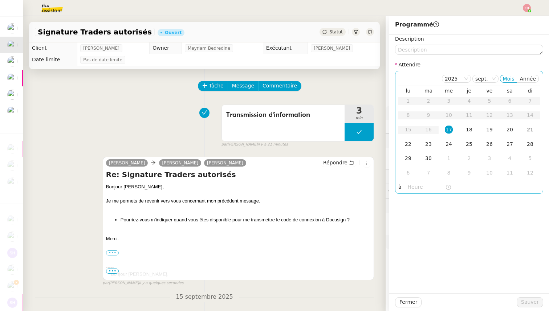
click at [450, 128] on div "17" at bounding box center [449, 130] width 8 height 8
click at [412, 189] on input "text" at bounding box center [426, 187] width 37 height 8
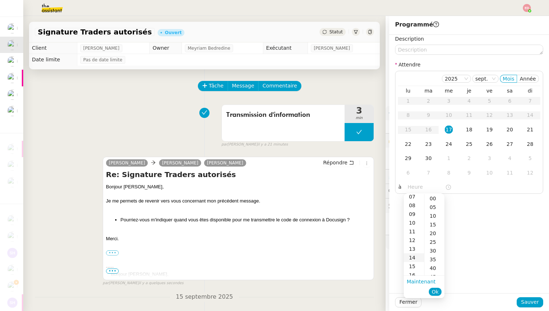
click at [415, 256] on div "14" at bounding box center [414, 257] width 20 height 9
click at [433, 200] on div "00" at bounding box center [434, 198] width 20 height 9
type input "14:00"
click at [435, 289] on span "Ok" at bounding box center [435, 291] width 7 height 7
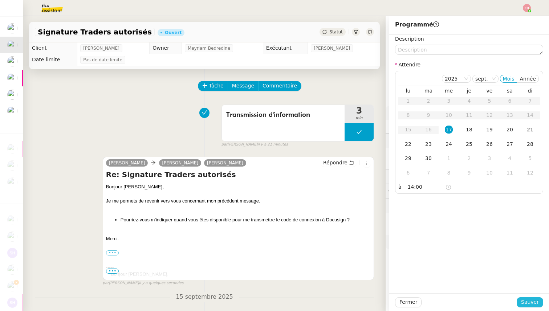
click at [524, 305] on span "Sauver" at bounding box center [530, 302] width 18 height 8
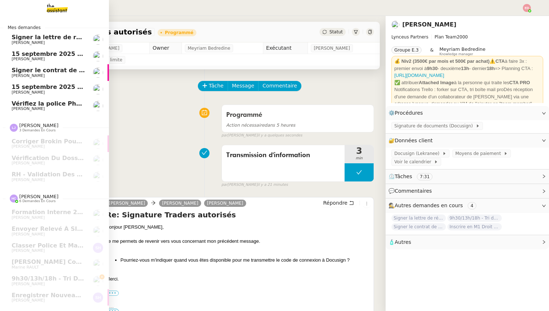
click at [11, 42] on link "Signer la lettre de rémunération [PERSON_NAME]" at bounding box center [54, 39] width 109 height 17
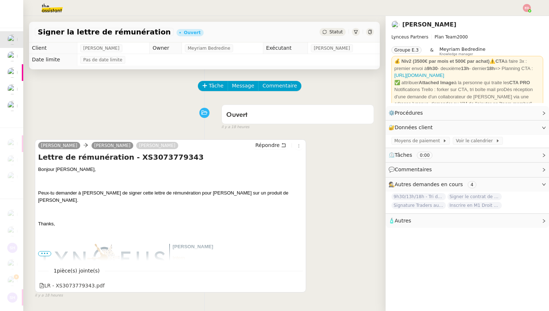
click at [338, 32] on span "Statut" at bounding box center [335, 31] width 13 height 5
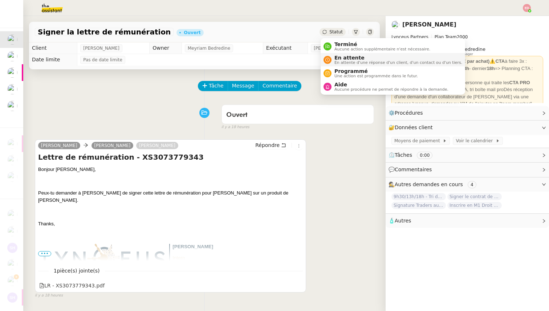
click at [341, 59] on span "En attente" at bounding box center [398, 58] width 128 height 6
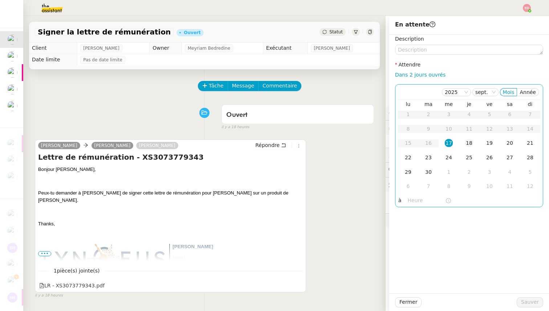
click at [471, 145] on div "18" at bounding box center [469, 143] width 8 height 8
click at [532, 299] on span "Sauver" at bounding box center [530, 302] width 18 height 8
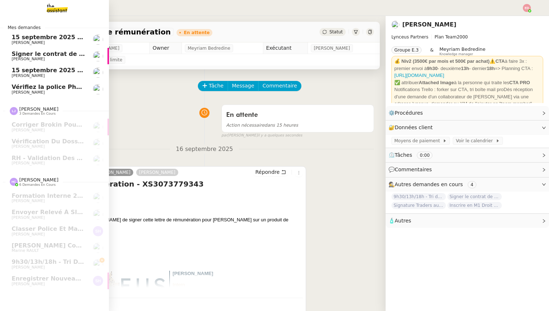
click at [15, 58] on span "[PERSON_NAME]" at bounding box center [28, 59] width 33 height 5
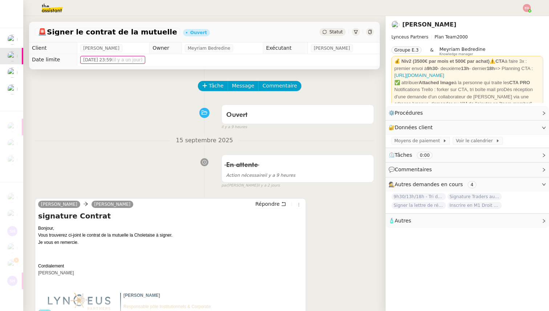
click at [340, 30] on span "Statut" at bounding box center [335, 31] width 13 height 5
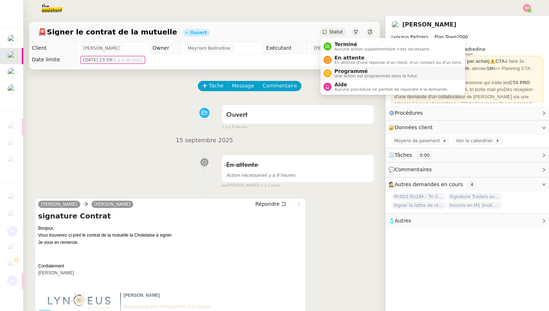
click at [340, 72] on span "Programmé" at bounding box center [375, 71] width 83 height 6
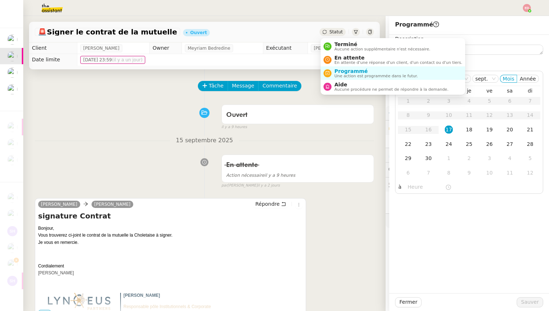
click at [337, 33] on span "Statut" at bounding box center [335, 31] width 13 height 5
click at [337, 60] on span "En attente" at bounding box center [398, 58] width 128 height 6
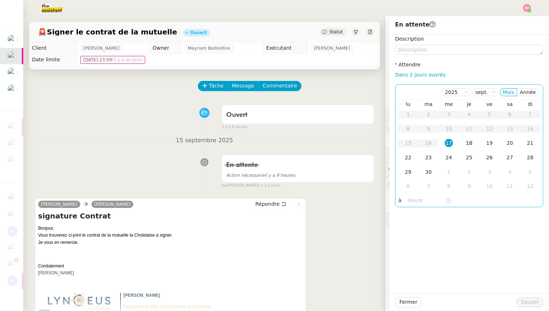
click at [463, 142] on td "18" at bounding box center [469, 143] width 20 height 15
click at [526, 307] on button "Sauver" at bounding box center [530, 302] width 26 height 10
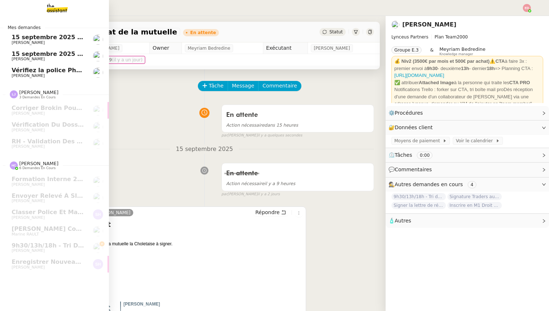
click at [19, 38] on span "15 septembre 2025 - QUOTIDIEN Gestion boite mail Accounting" at bounding box center [115, 37] width 207 height 7
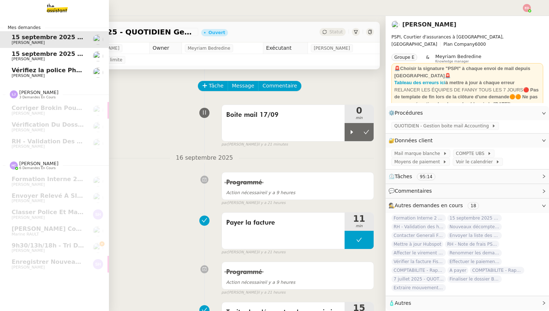
click at [20, 58] on span "[PERSON_NAME]" at bounding box center [28, 59] width 33 height 5
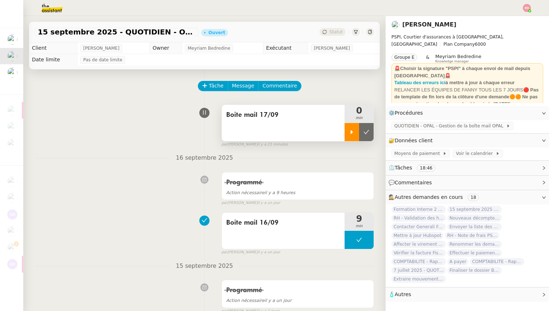
click at [350, 132] on icon at bounding box center [352, 132] width 6 height 6
click at [369, 130] on div at bounding box center [358, 132] width 29 height 18
click at [369, 130] on button at bounding box center [366, 132] width 15 height 18
click at [335, 30] on span "Statut" at bounding box center [335, 31] width 13 height 5
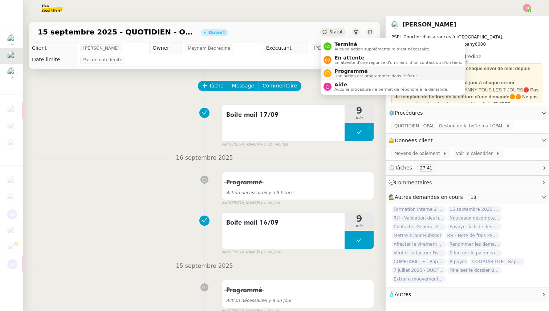
click at [344, 72] on span "Programmé" at bounding box center [375, 71] width 83 height 6
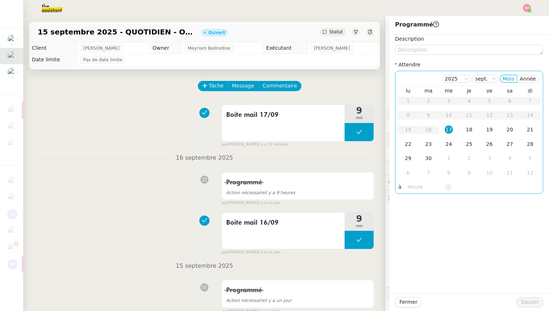
click at [445, 130] on div "17" at bounding box center [449, 130] width 8 height 8
click at [413, 185] on input "text" at bounding box center [426, 187] width 37 height 8
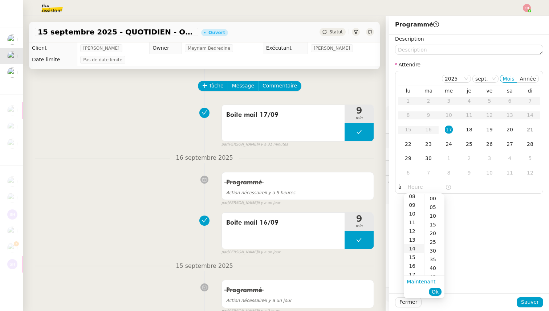
click at [414, 248] on div "14" at bounding box center [414, 248] width 20 height 9
click at [432, 199] on div "00" at bounding box center [434, 198] width 20 height 9
type input "14:00"
click at [436, 293] on span "Ok" at bounding box center [435, 291] width 7 height 7
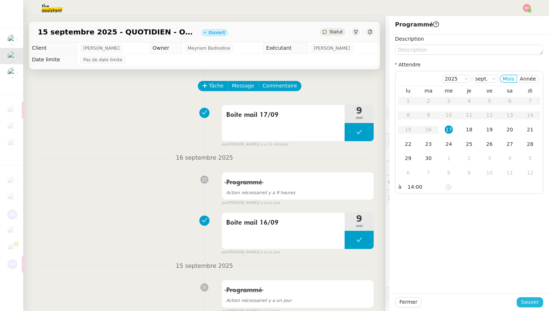
click at [528, 302] on span "Sauver" at bounding box center [530, 302] width 18 height 8
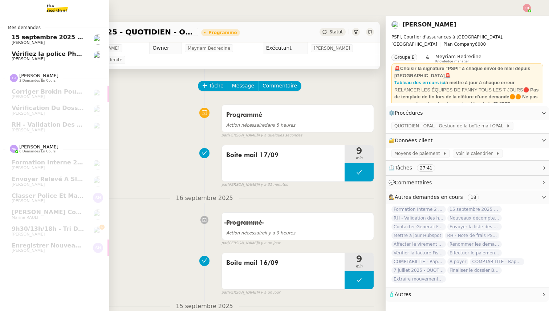
click at [19, 40] on span "[PERSON_NAME]" at bounding box center [28, 42] width 33 height 5
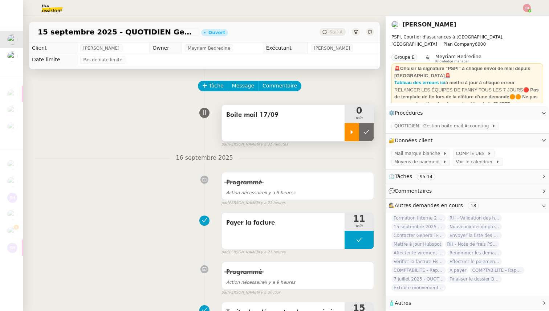
click at [354, 133] on icon at bounding box center [352, 132] width 6 height 6
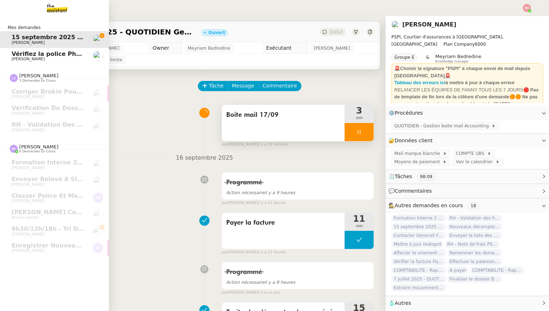
click at [15, 58] on span "[PERSON_NAME]" at bounding box center [28, 59] width 33 height 5
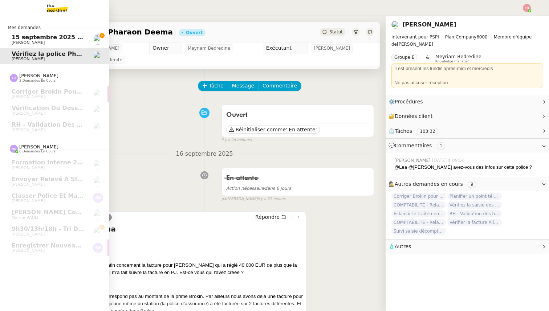
click at [26, 39] on span "15 septembre 2025 - QUOTIDIEN Gestion boite mail Accounting" at bounding box center [115, 37] width 207 height 7
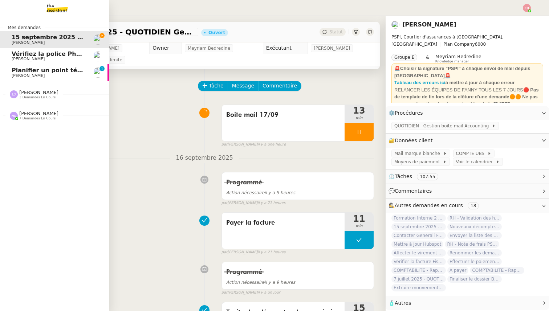
click at [14, 72] on span "Planifier un point téléphonique sur les paiements" at bounding box center [93, 70] width 162 height 7
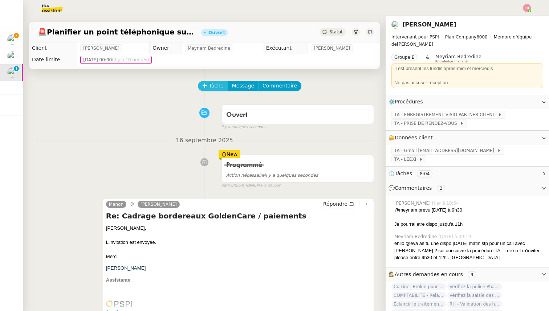
click at [209, 85] on span "Tâche" at bounding box center [216, 86] width 15 height 8
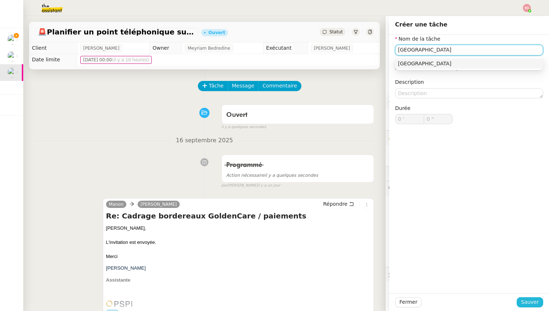
type input "[GEOGRAPHIC_DATA]"
click at [529, 304] on span "Sauver" at bounding box center [530, 302] width 18 height 8
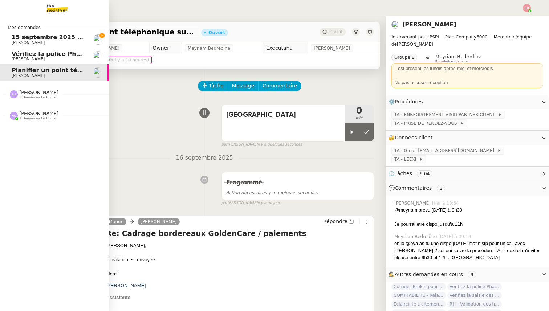
click at [15, 36] on span "15 septembre 2025 - QUOTIDIEN Gestion boite mail Accounting" at bounding box center [115, 37] width 207 height 7
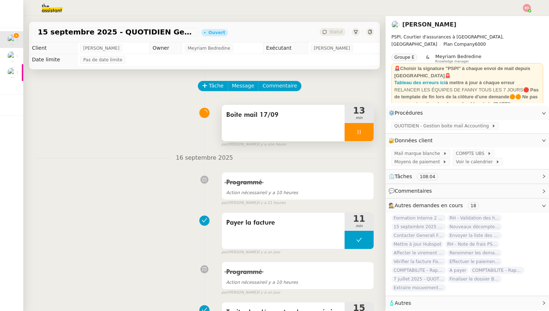
click at [370, 132] on div at bounding box center [358, 132] width 29 height 18
click at [370, 132] on button at bounding box center [366, 132] width 15 height 18
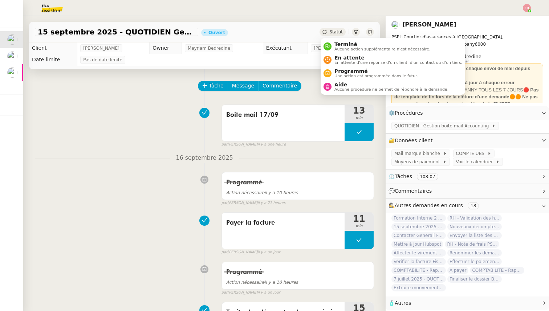
click at [332, 30] on span "Statut" at bounding box center [335, 31] width 13 height 5
click at [338, 68] on span "Programmé" at bounding box center [375, 71] width 83 height 6
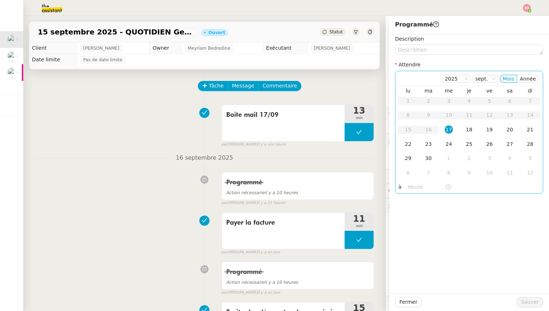
click at [449, 128] on div "17" at bounding box center [449, 130] width 8 height 8
click at [412, 185] on input "text" at bounding box center [426, 187] width 37 height 8
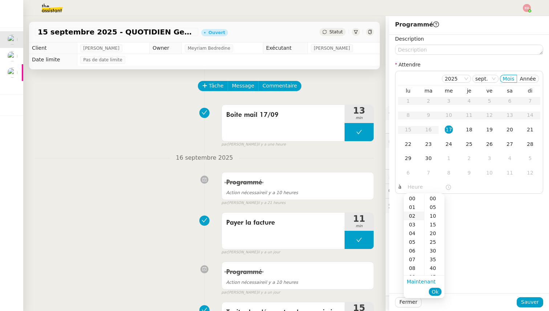
scroll to position [63, 0]
click at [414, 254] on div "14" at bounding box center [414, 257] width 20 height 9
click at [432, 200] on div "00" at bounding box center [434, 198] width 20 height 9
type input "14:00"
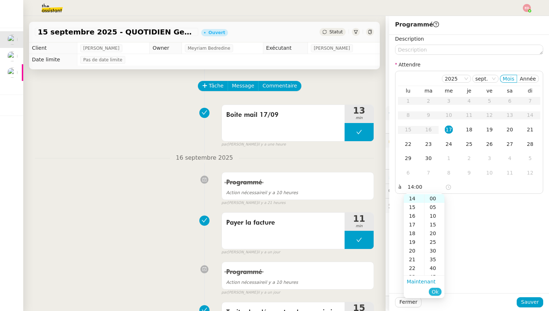
click at [433, 290] on span "Ok" at bounding box center [435, 291] width 7 height 7
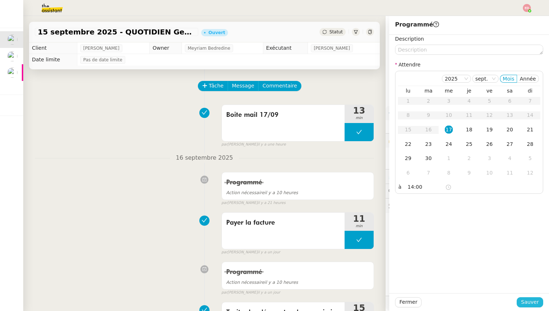
click at [526, 303] on span "Sauver" at bounding box center [530, 302] width 18 height 8
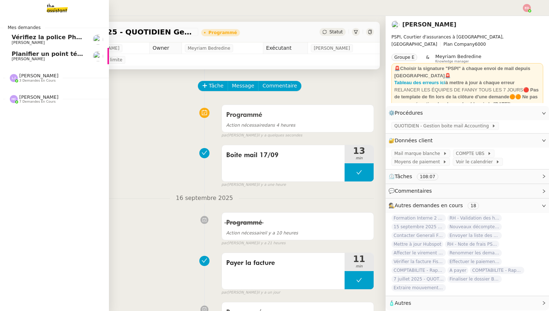
click at [17, 55] on span "Planifier un point téléphonique sur les paiements" at bounding box center [93, 53] width 162 height 7
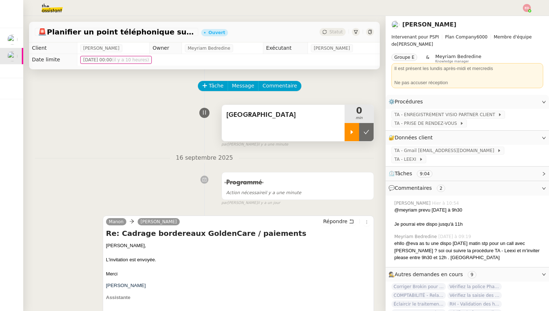
click at [357, 138] on div at bounding box center [351, 132] width 15 height 18
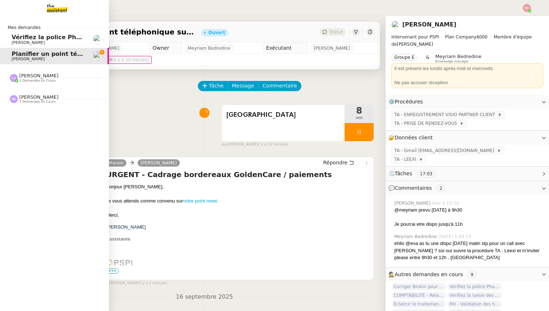
click at [33, 77] on span "[PERSON_NAME]" at bounding box center [38, 75] width 39 height 5
click at [37, 148] on span "[PERSON_NAME]" at bounding box center [38, 146] width 39 height 5
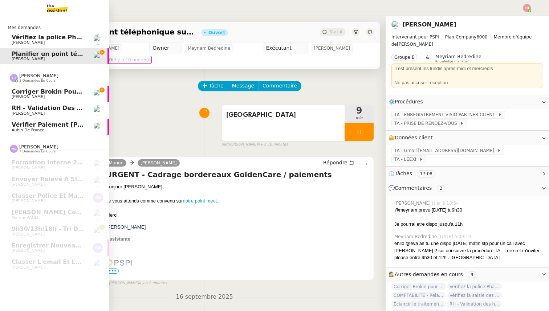
click at [37, 129] on span "Aubin de France" at bounding box center [28, 130] width 33 height 5
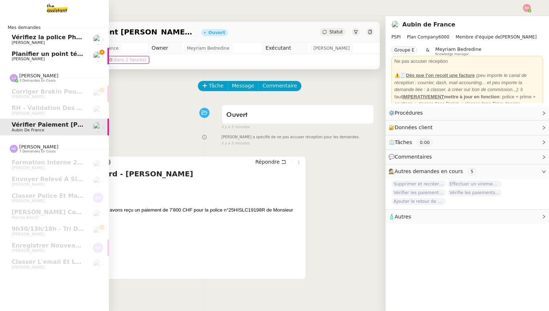
click at [20, 61] on span "[PERSON_NAME]" at bounding box center [28, 59] width 33 height 5
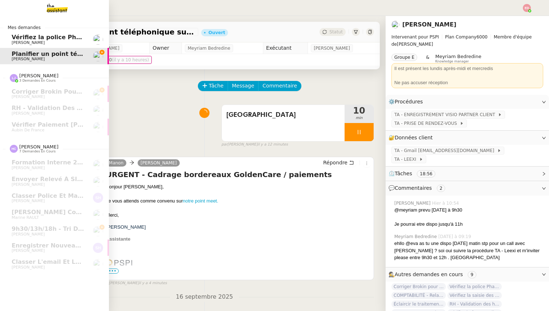
click at [41, 40] on span "Vérifiez la police Pharaon Deema" at bounding box center [66, 37] width 108 height 7
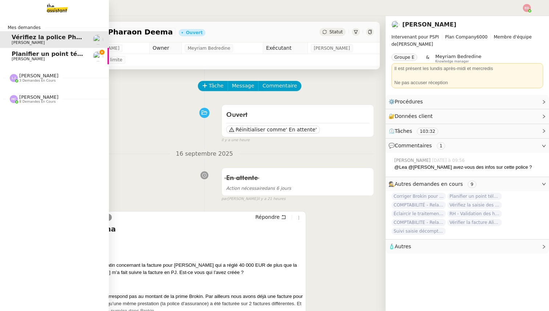
click at [12, 56] on span "Planifier un point téléphonique sur les paiements" at bounding box center [93, 53] width 162 height 7
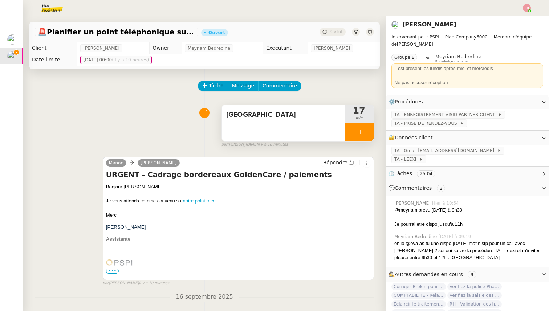
click at [370, 135] on div at bounding box center [358, 132] width 29 height 18
click at [370, 135] on button at bounding box center [366, 132] width 15 height 18
click at [336, 33] on span "Statut" at bounding box center [335, 31] width 13 height 5
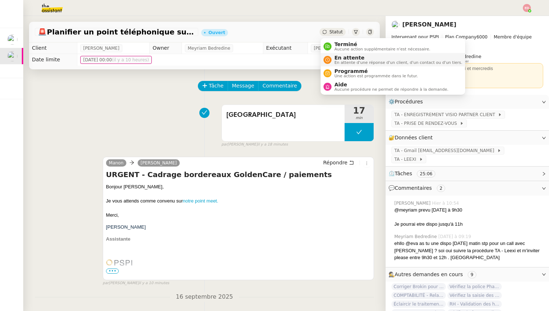
click at [348, 57] on span "En attente" at bounding box center [398, 58] width 128 height 6
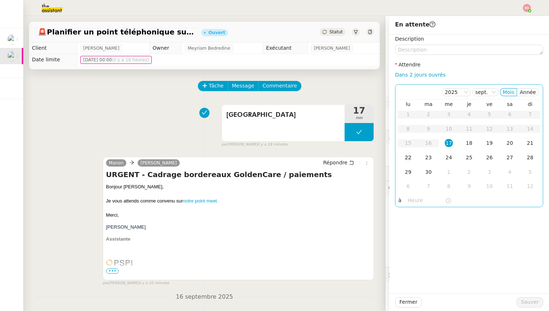
click at [403, 160] on td "22" at bounding box center [408, 158] width 20 height 15
click at [523, 300] on span "Sauver" at bounding box center [530, 302] width 18 height 8
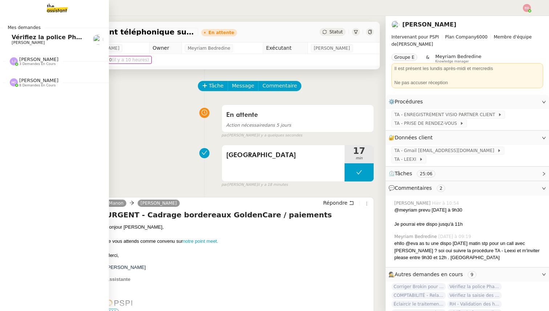
click at [30, 32] on link "Vérifiez la police Pharaon [PERSON_NAME]" at bounding box center [54, 39] width 109 height 17
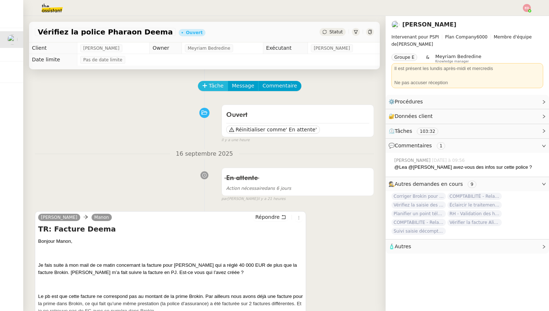
click at [206, 86] on icon at bounding box center [204, 85] width 5 height 5
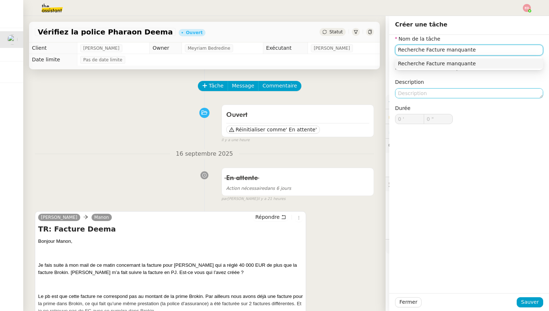
type input "Recherche Facture manquante"
click at [408, 91] on textarea at bounding box center [469, 93] width 148 height 10
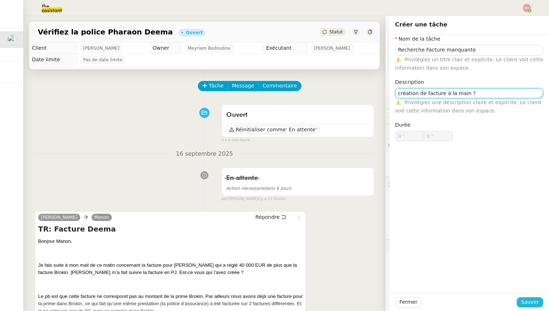
type textarea "création de facture à la main ?"
click at [525, 302] on span "Sauver" at bounding box center [530, 302] width 18 height 8
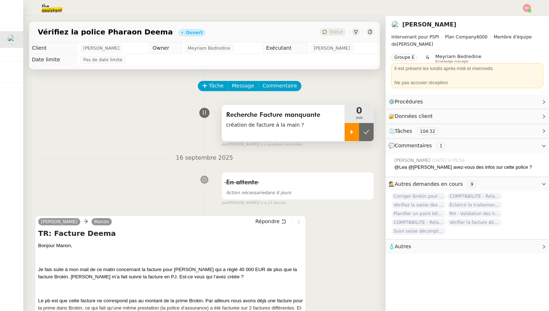
click at [350, 135] on div at bounding box center [351, 132] width 15 height 18
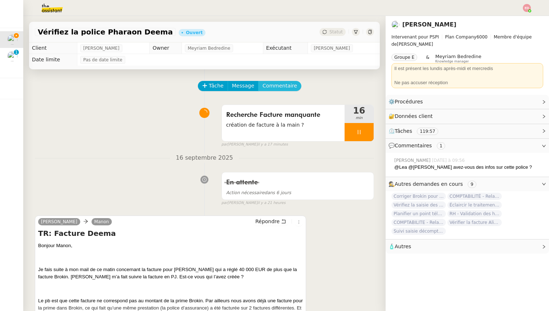
click at [262, 83] on span "Commentaire" at bounding box center [279, 86] width 34 height 8
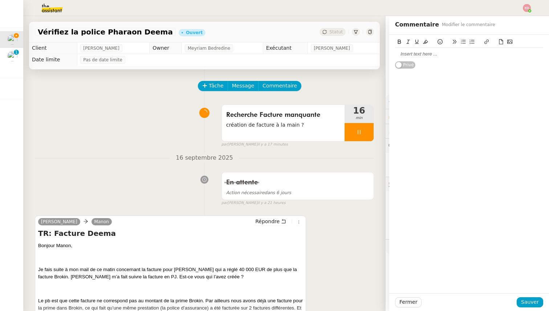
click at [428, 58] on div at bounding box center [469, 54] width 148 height 12
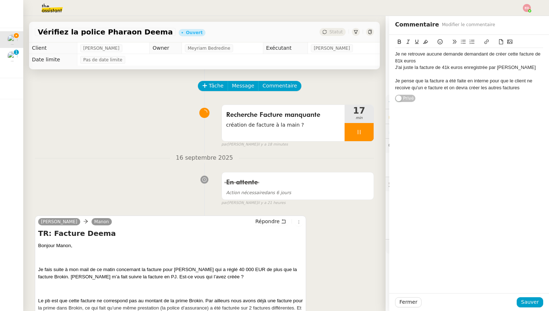
click at [404, 87] on div "Je pense que la facture a été faite en interne pour que le client ne recoive qu…" at bounding box center [469, 84] width 148 height 13
click at [0, 0] on lt-span "reçoive" at bounding box center [0, 0] width 0 height 0
click at [424, 88] on div "Je pense que la facture a été faite en interne pour que le client ne reçoive qu…" at bounding box center [469, 84] width 148 height 13
click at [527, 88] on div "Je pense que la facture a été faite en interne pour que le client ne reçoive qu…" at bounding box center [469, 84] width 148 height 13
click at [522, 302] on span "Sauver" at bounding box center [530, 302] width 18 height 8
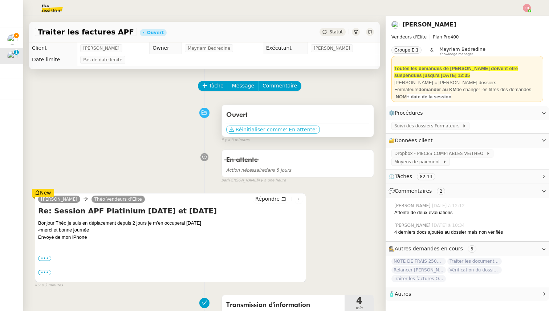
click at [294, 129] on span "' En attente'" at bounding box center [301, 129] width 31 height 7
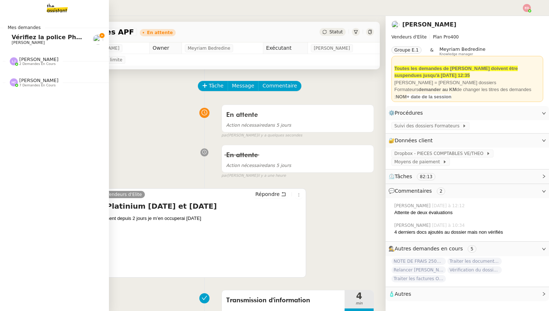
click at [18, 38] on span "Vérifiez la police Pharaon Deema" at bounding box center [66, 37] width 108 height 7
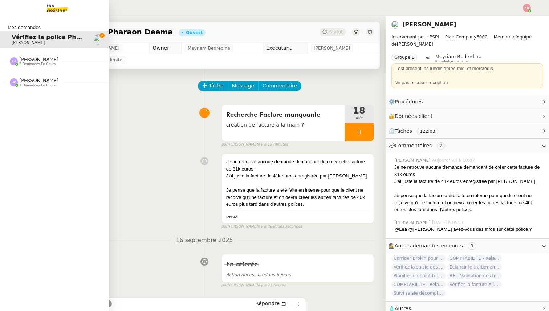
click at [36, 64] on span "2 demandes en cours" at bounding box center [37, 64] width 36 height 4
click at [33, 122] on div "[PERSON_NAME] 7 demandes en cours" at bounding box center [54, 112] width 109 height 21
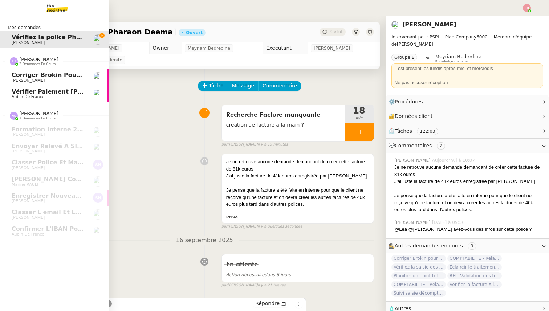
click at [42, 94] on span "Vérifier paiement [PERSON_NAME] ce matin" at bounding box center [84, 91] width 144 height 7
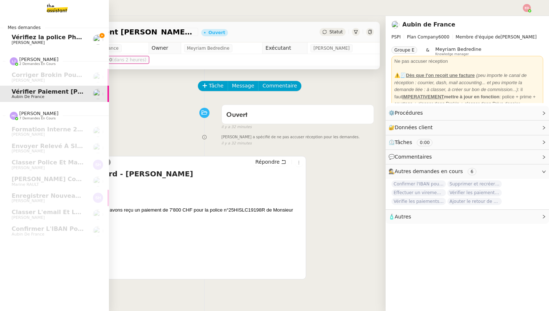
click at [84, 37] on span "Vérifiez la police Pharaon Deema" at bounding box center [66, 37] width 108 height 7
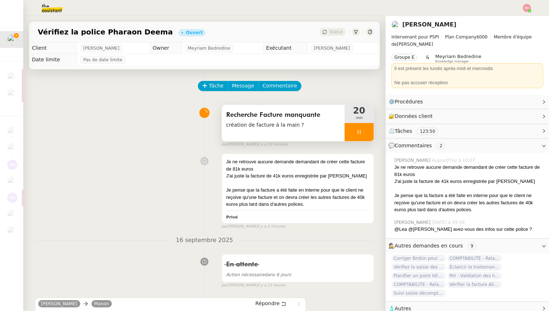
click at [370, 127] on div at bounding box center [358, 132] width 29 height 18
click at [370, 127] on button at bounding box center [366, 132] width 15 height 18
click at [355, 134] on button at bounding box center [358, 132] width 29 height 18
click at [354, 134] on icon at bounding box center [352, 132] width 6 height 6
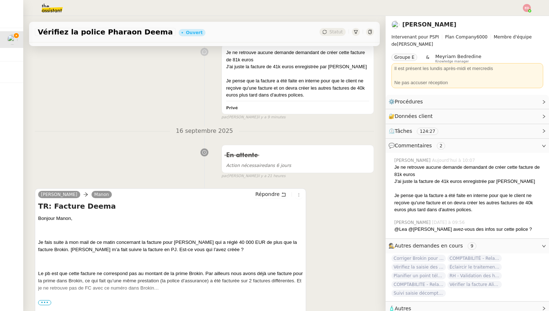
scroll to position [154, 0]
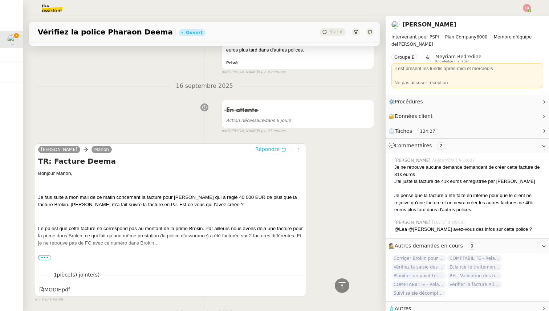
click at [264, 150] on span "Répondre" at bounding box center [267, 149] width 24 height 7
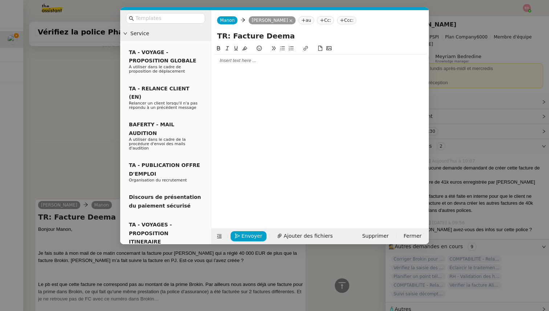
scroll to position [209, 0]
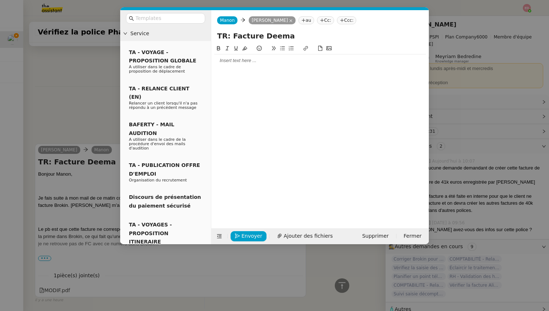
click at [229, 67] on div at bounding box center [320, 130] width 212 height 173
click at [221, 61] on div at bounding box center [320, 60] width 212 height 7
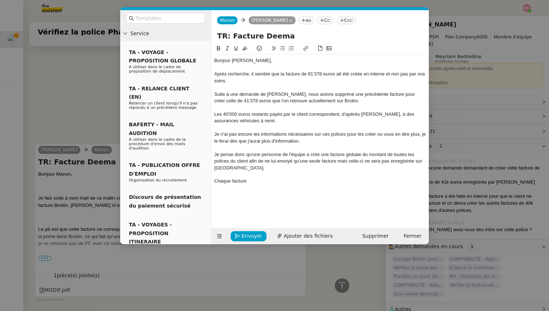
scroll to position [305, 0]
click at [284, 162] on div "Je pense donc qu'une personne de l'équipe a crée une facture globale du montant…" at bounding box center [320, 161] width 212 height 20
click at [0, 0] on lt-span "envoy er" at bounding box center [0, 0] width 0 height 0
click at [315, 155] on div "Je pense donc qu'une personne de l'équipe a crée une facture globale du montant…" at bounding box center [320, 161] width 212 height 20
click at [0, 0] on lt-span "cré é" at bounding box center [0, 0] width 0 height 0
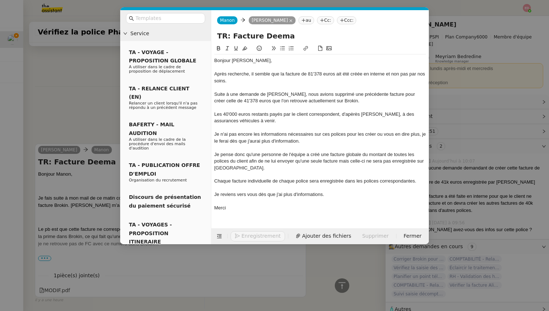
click at [344, 163] on div "Je pense donc qu'une personne de l'équipe a créé une facture globale du montant…" at bounding box center [320, 161] width 212 height 20
click at [0, 0] on lt-span ", mais" at bounding box center [0, 0] width 0 height 0
click at [352, 113] on div "Les 40'000 euros restants payés par le client correspondent, d'apèrès [PERSON_N…" at bounding box center [320, 117] width 212 height 13
click at [0, 0] on lt-span "après" at bounding box center [0, 0] width 0 height 0
click at [248, 234] on span "Envoyer" at bounding box center [251, 236] width 21 height 8
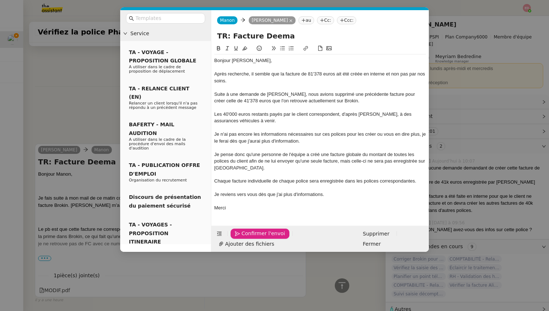
click at [247, 234] on span "Confirmer l'envoi" at bounding box center [263, 233] width 44 height 8
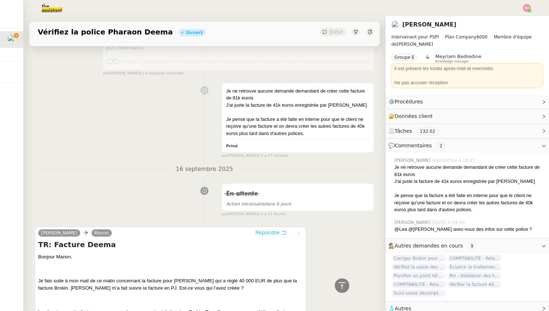
scroll to position [0, 0]
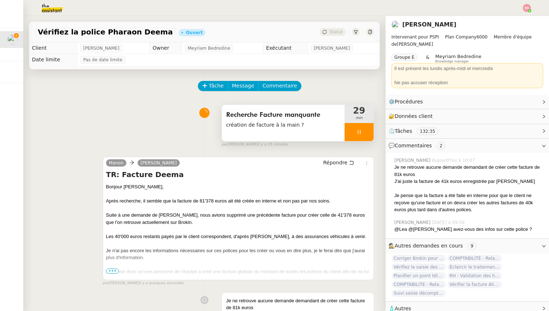
click at [369, 137] on div at bounding box center [358, 132] width 29 height 18
click at [369, 137] on button at bounding box center [366, 132] width 15 height 18
click at [338, 35] on div "Statut" at bounding box center [332, 32] width 26 height 8
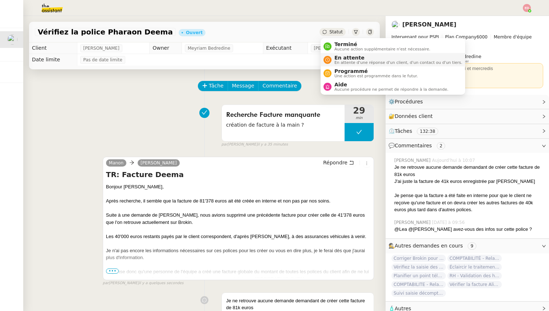
click at [343, 59] on span "En attente" at bounding box center [398, 58] width 128 height 6
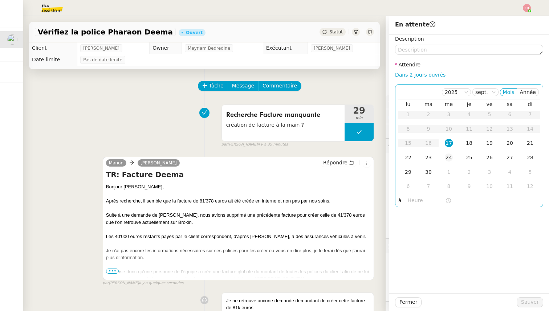
click at [447, 156] on div "24" at bounding box center [449, 158] width 8 height 8
click at [526, 303] on span "Sauver" at bounding box center [530, 302] width 18 height 8
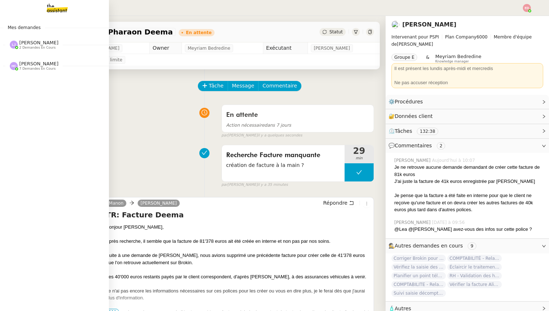
click at [25, 48] on span "2 demandes en cours" at bounding box center [37, 48] width 36 height 4
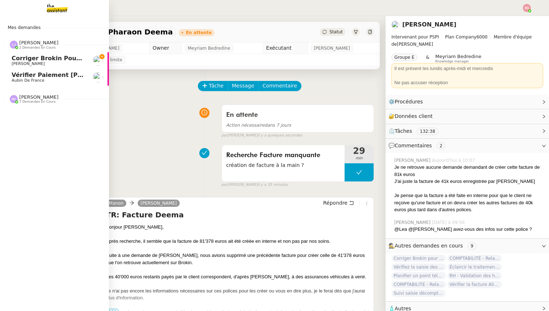
click at [25, 46] on span "2 demandes en cours" at bounding box center [37, 48] width 36 height 4
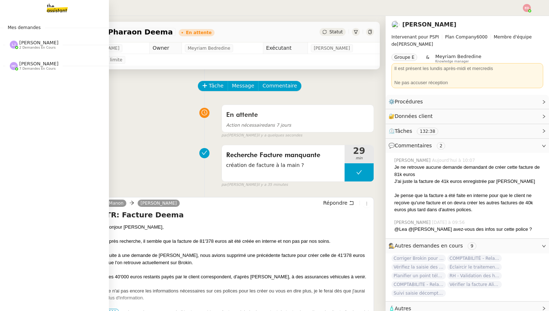
click at [24, 66] on span "[PERSON_NAME]" at bounding box center [38, 63] width 39 height 5
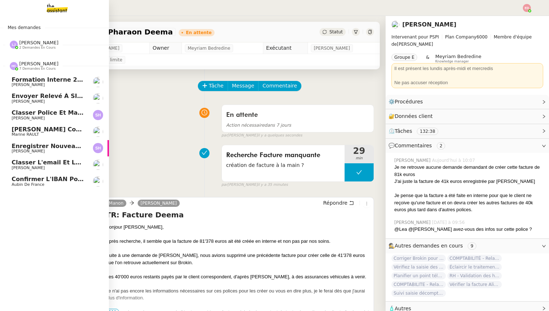
click at [17, 183] on span "Aubin de France" at bounding box center [28, 184] width 33 height 5
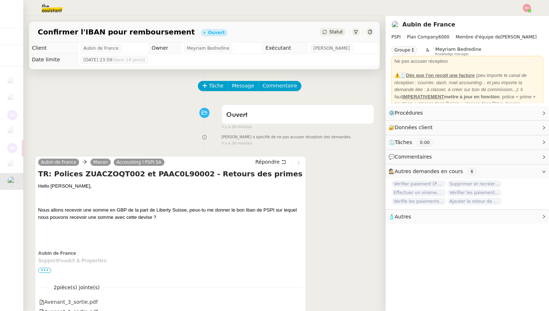
scroll to position [92, 0]
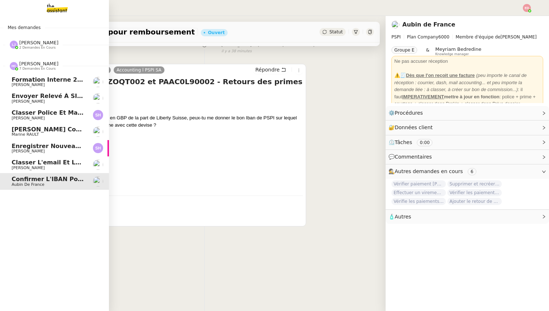
click at [13, 166] on span "[PERSON_NAME]" at bounding box center [28, 168] width 33 height 5
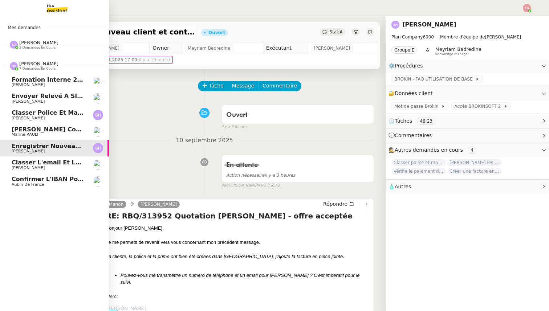
click at [23, 131] on span "[PERSON_NAME] contrat d'archi sur site de l'ordre" at bounding box center [97, 129] width 170 height 7
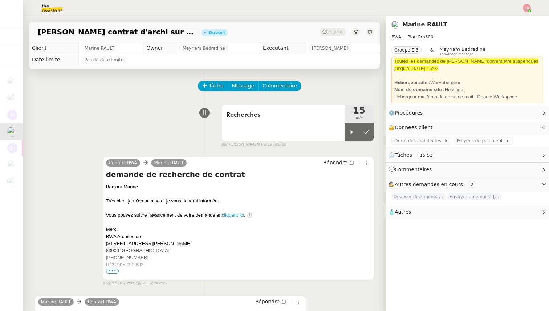
click at [528, 7] on img at bounding box center [527, 8] width 8 height 8
click at [500, 22] on span "Suivi" at bounding box center [501, 21] width 12 height 6
